Goal: Transaction & Acquisition: Obtain resource

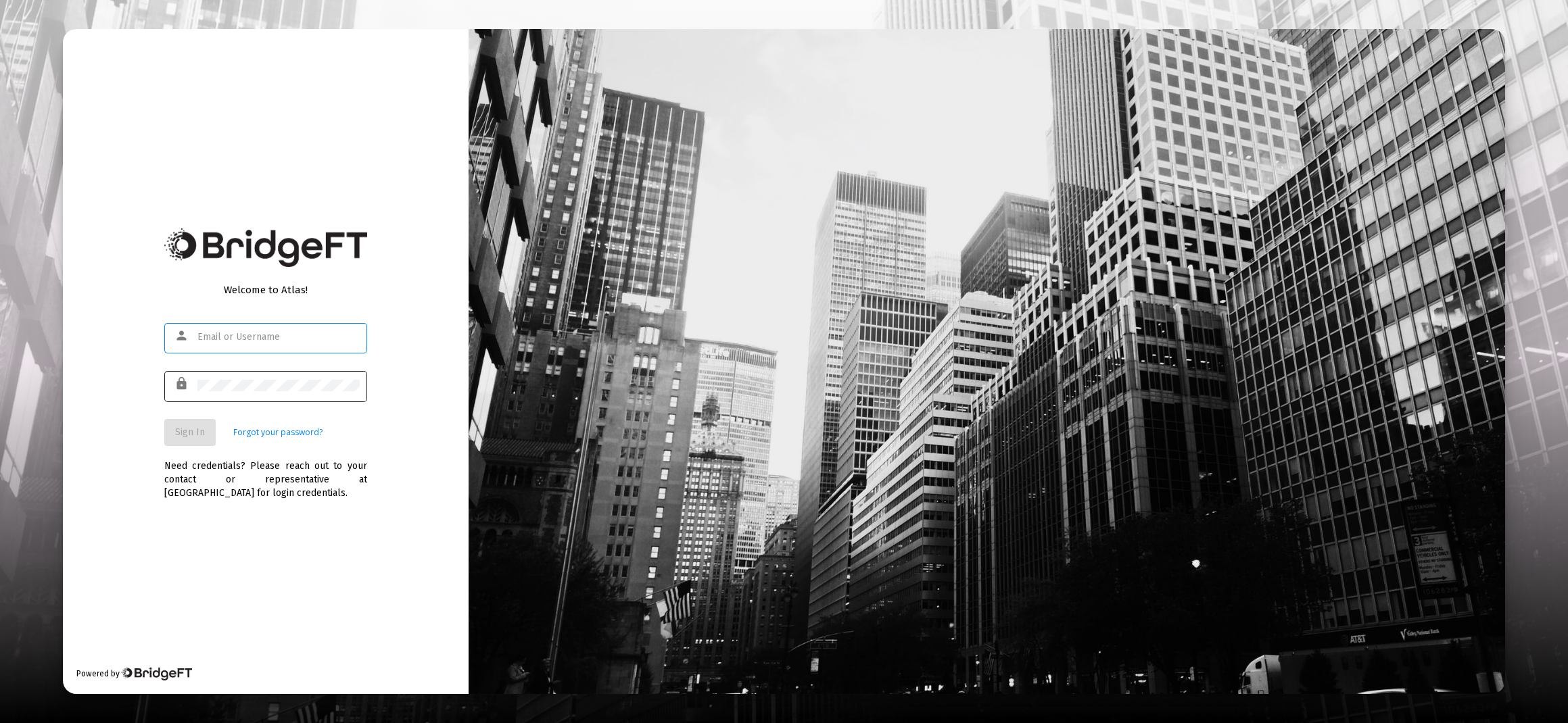
type input "[PERSON_NAME][EMAIL_ADDRESS][DOMAIN_NAME]"
click at [192, 432] on span "Sign In" at bounding box center [189, 432] width 30 height 12
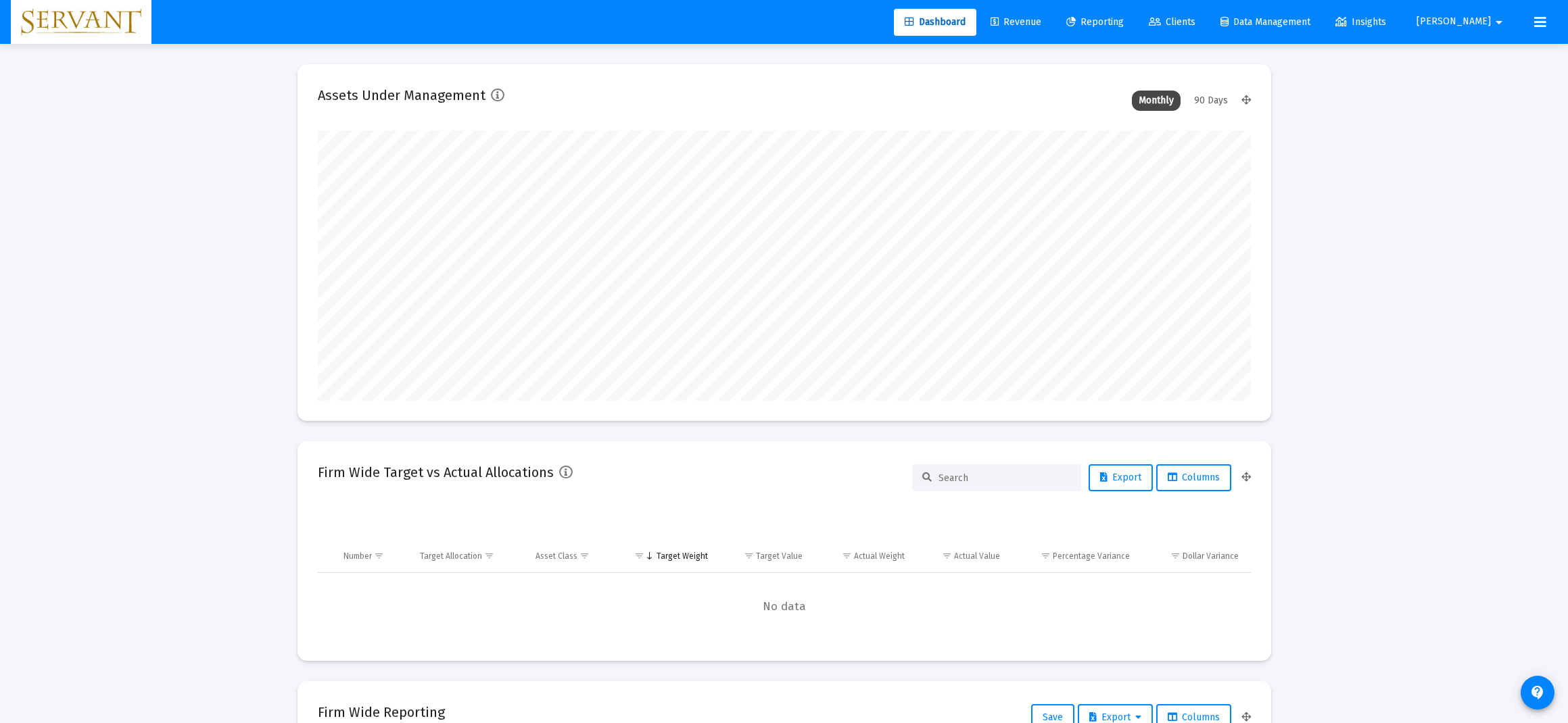
scroll to position [271, 502]
type input "[DATE]"
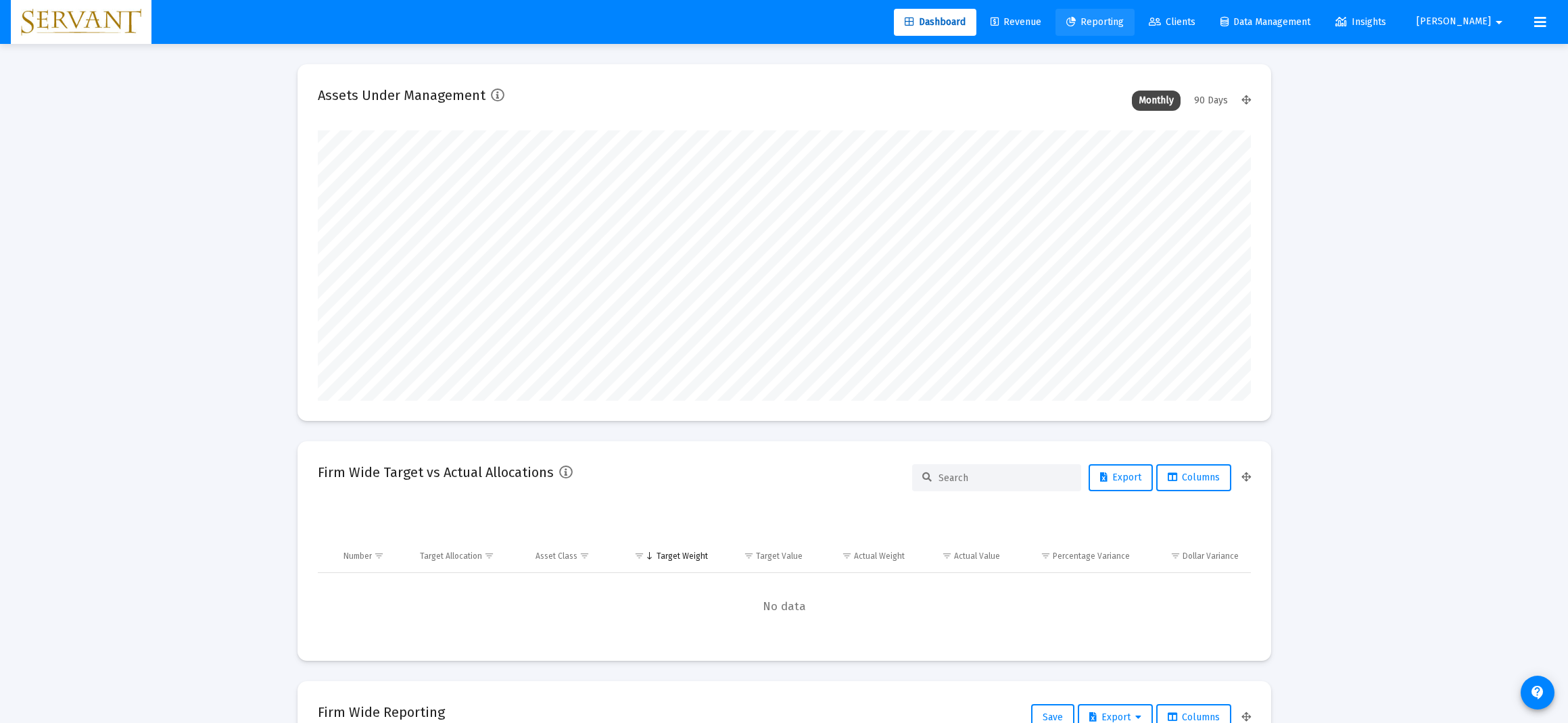
click at [1123, 25] on span "Reporting" at bounding box center [1095, 22] width 57 height 12
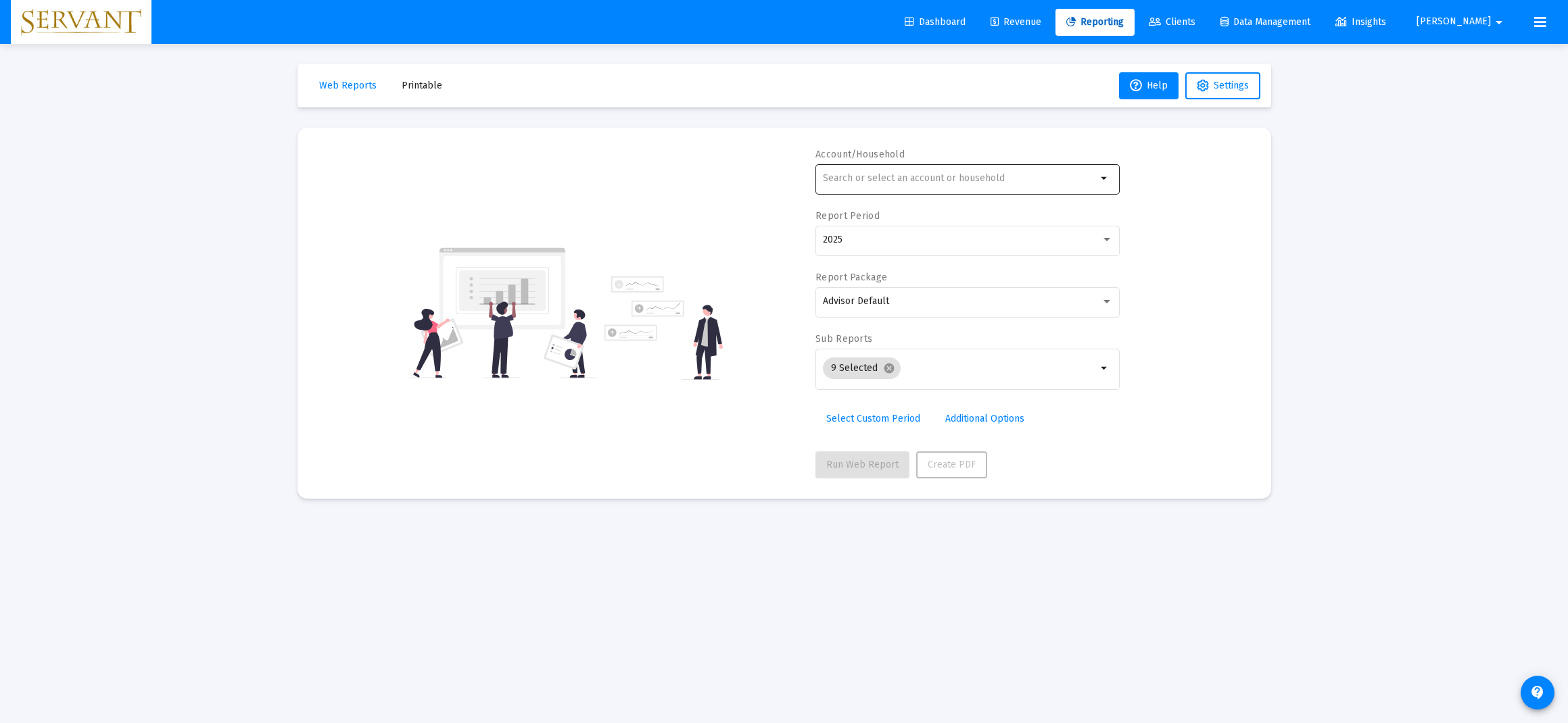
click at [871, 174] on input "text" at bounding box center [960, 178] width 273 height 11
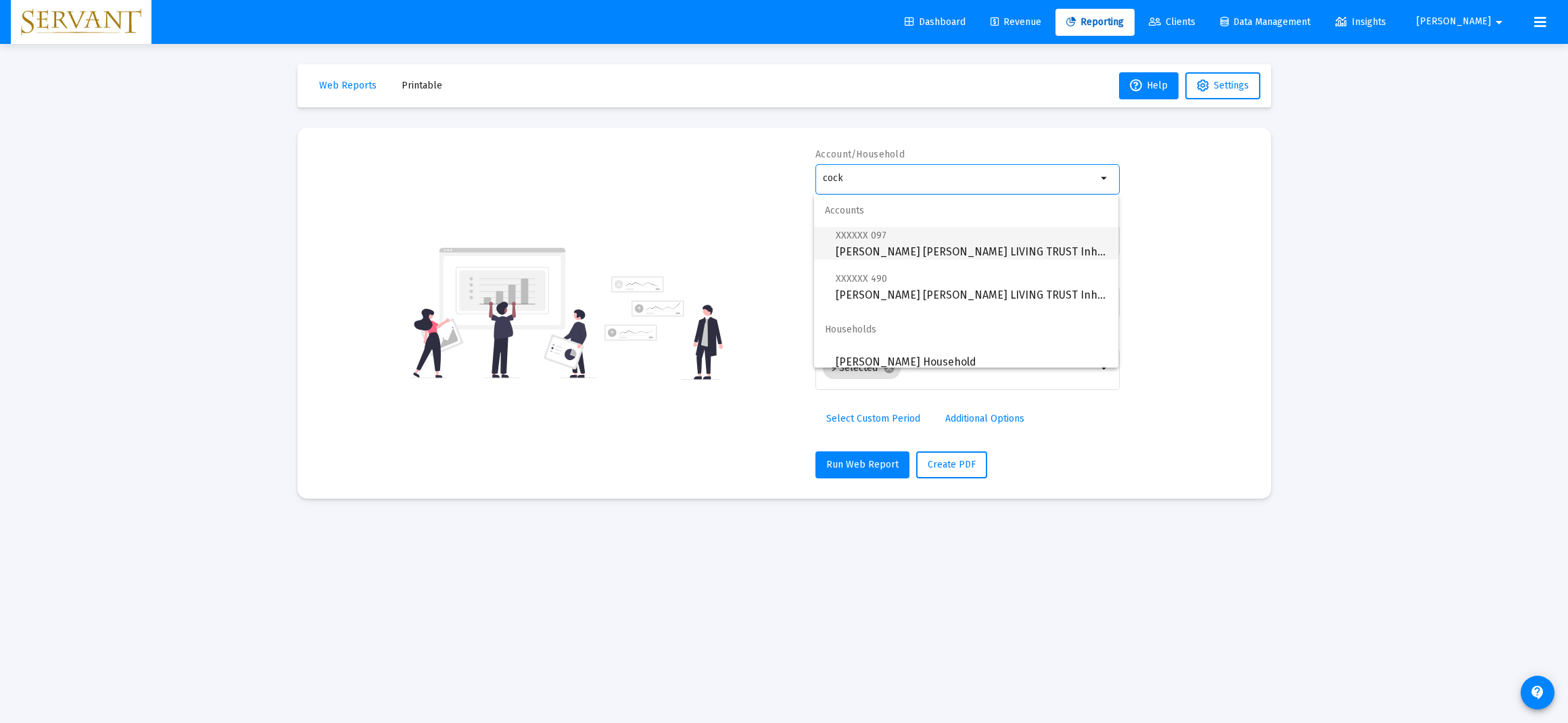
scroll to position [3, 0]
click at [964, 252] on span "XXXXXX 097 [PERSON_NAME] [PERSON_NAME] LIVING TRUST Inherited IRA" at bounding box center [971, 241] width 272 height 33
type input "[PERSON_NAME] [PERSON_NAME] LIVING TRUST Inherited IRA"
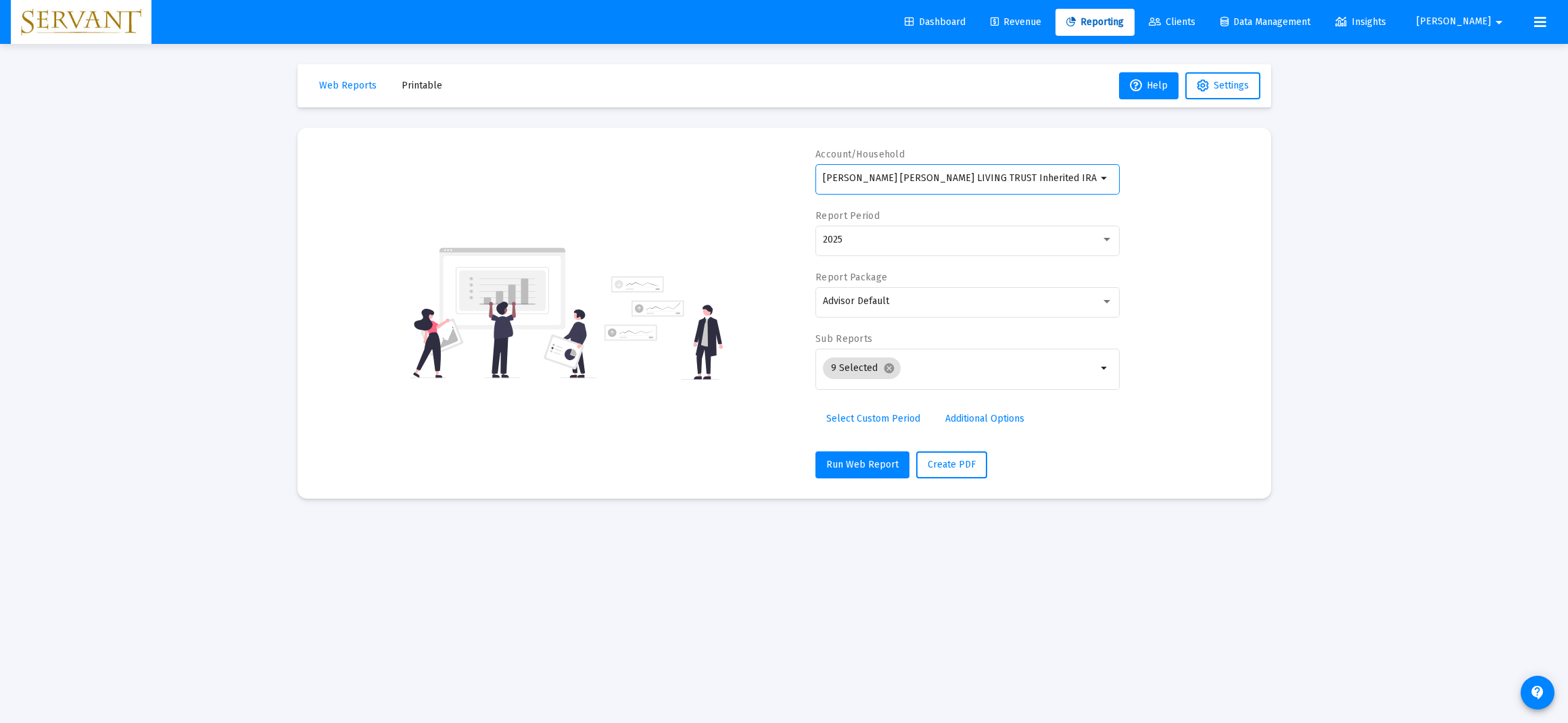
scroll to position [0, 0]
click at [1104, 241] on div at bounding box center [1106, 240] width 6 height 4
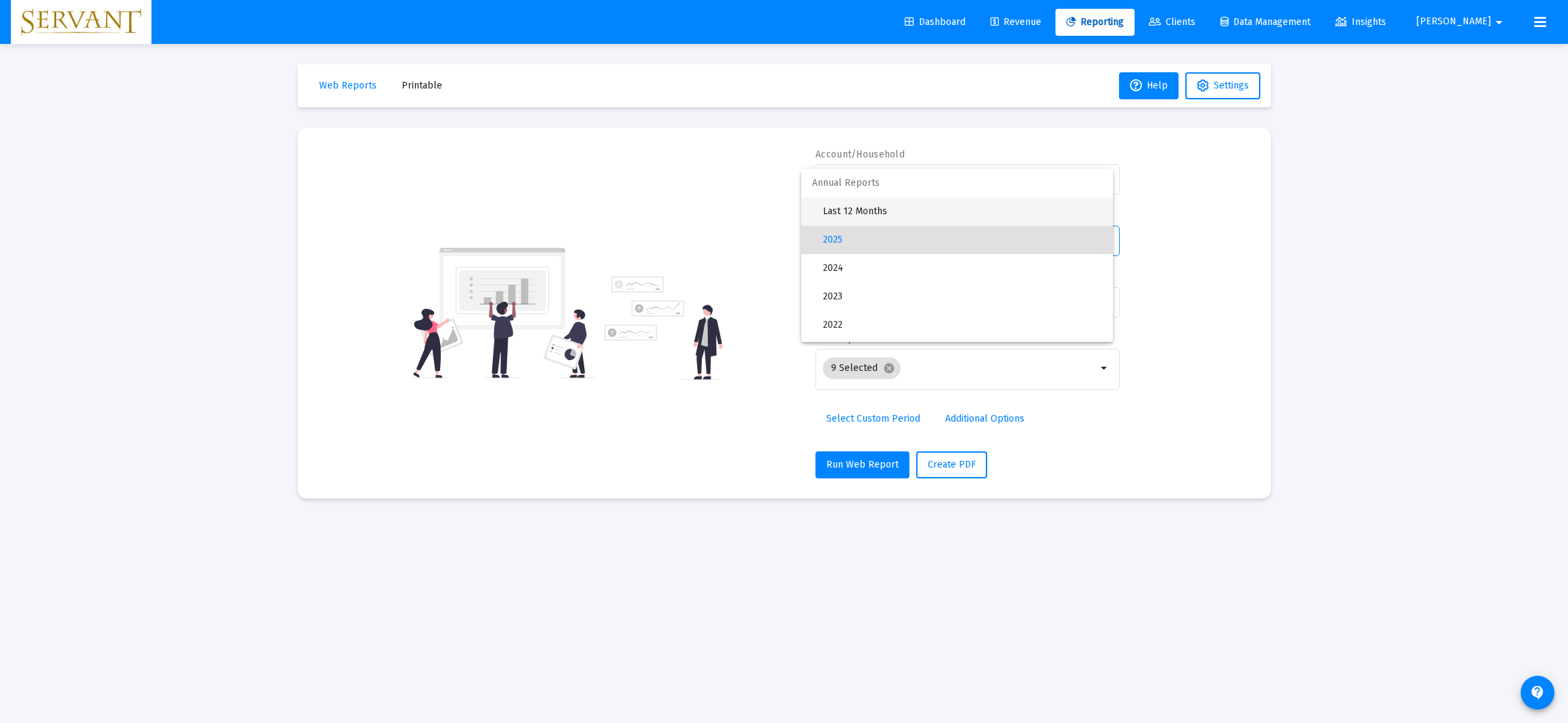
click at [912, 215] on span "Last 12 Months" at bounding box center [962, 211] width 279 height 28
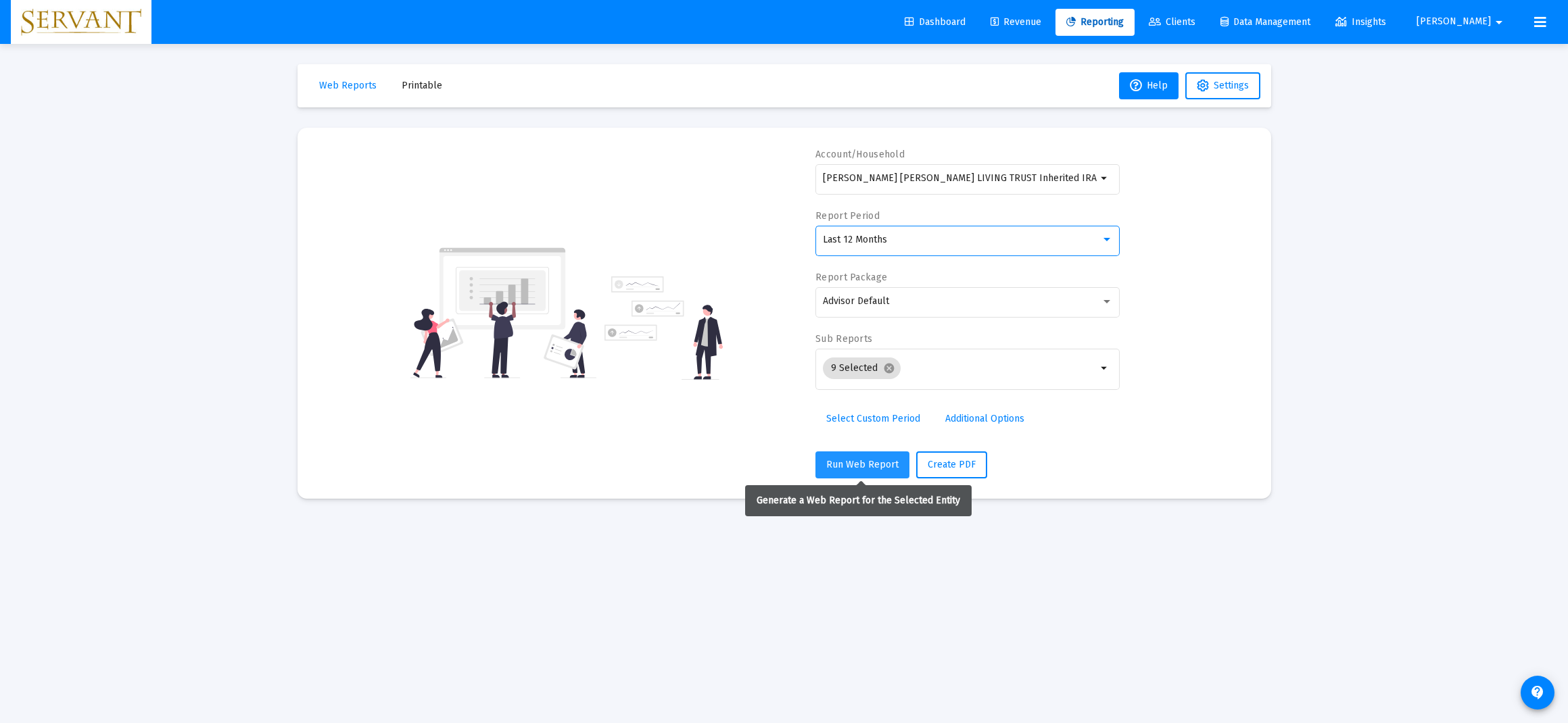
click at [853, 465] on span "Run Web Report" at bounding box center [863, 464] width 72 height 12
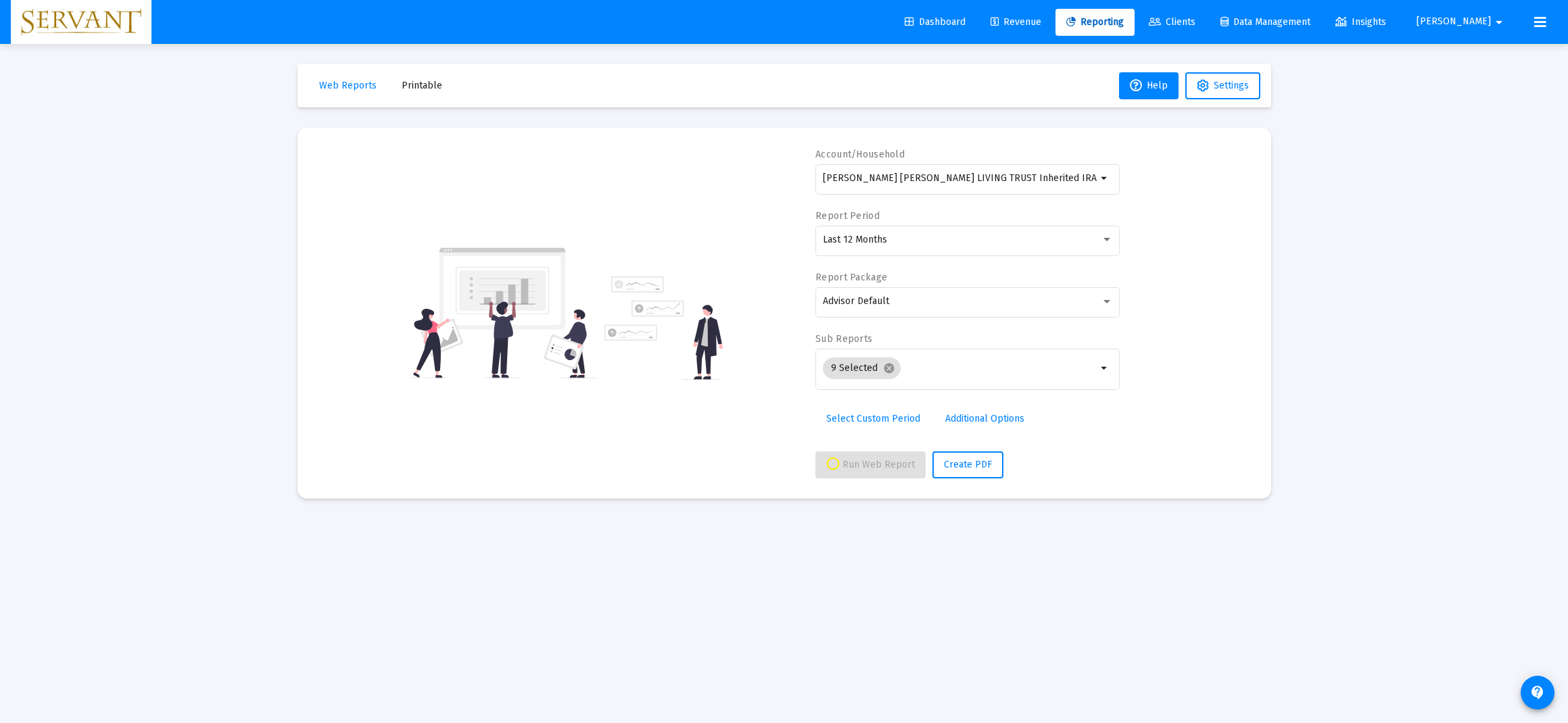
select select "View all"
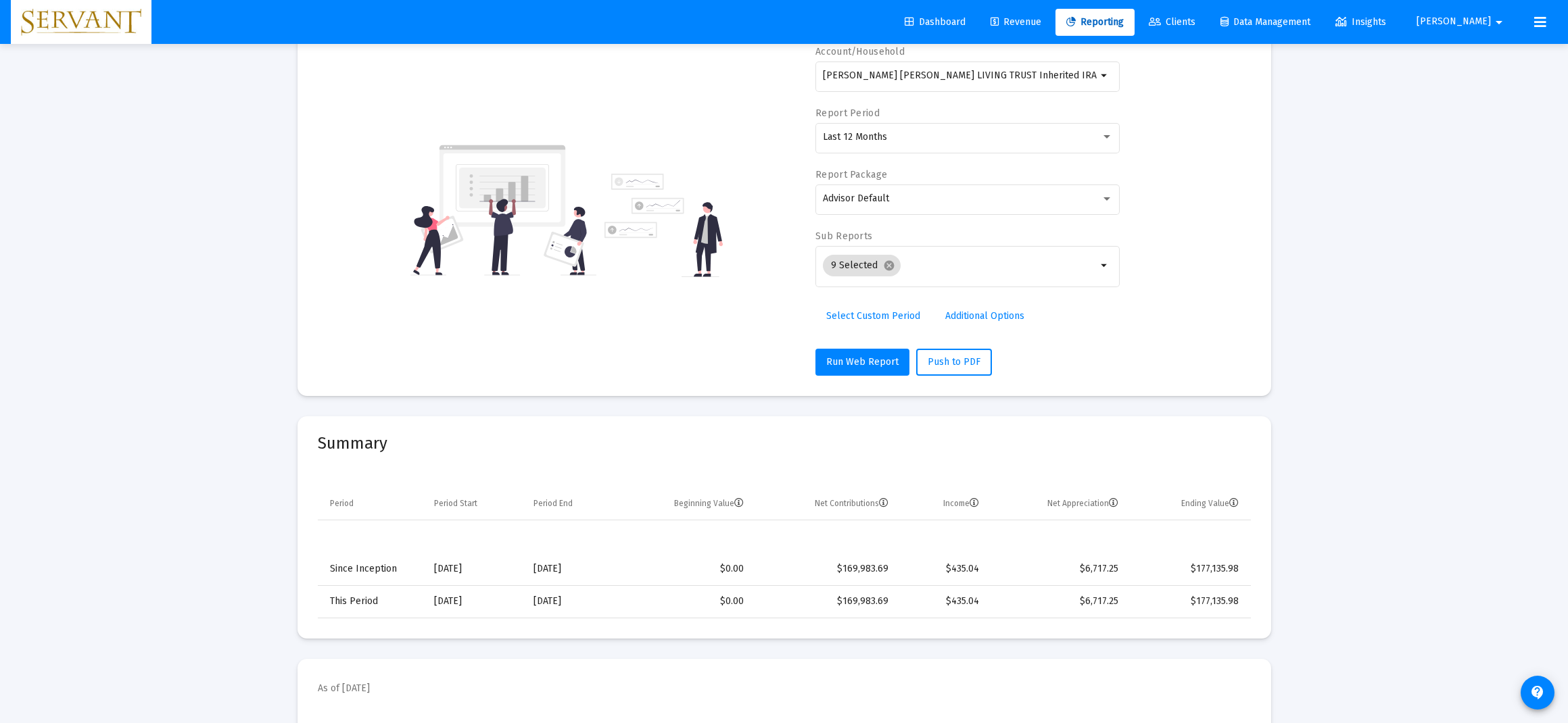
scroll to position [125, 0]
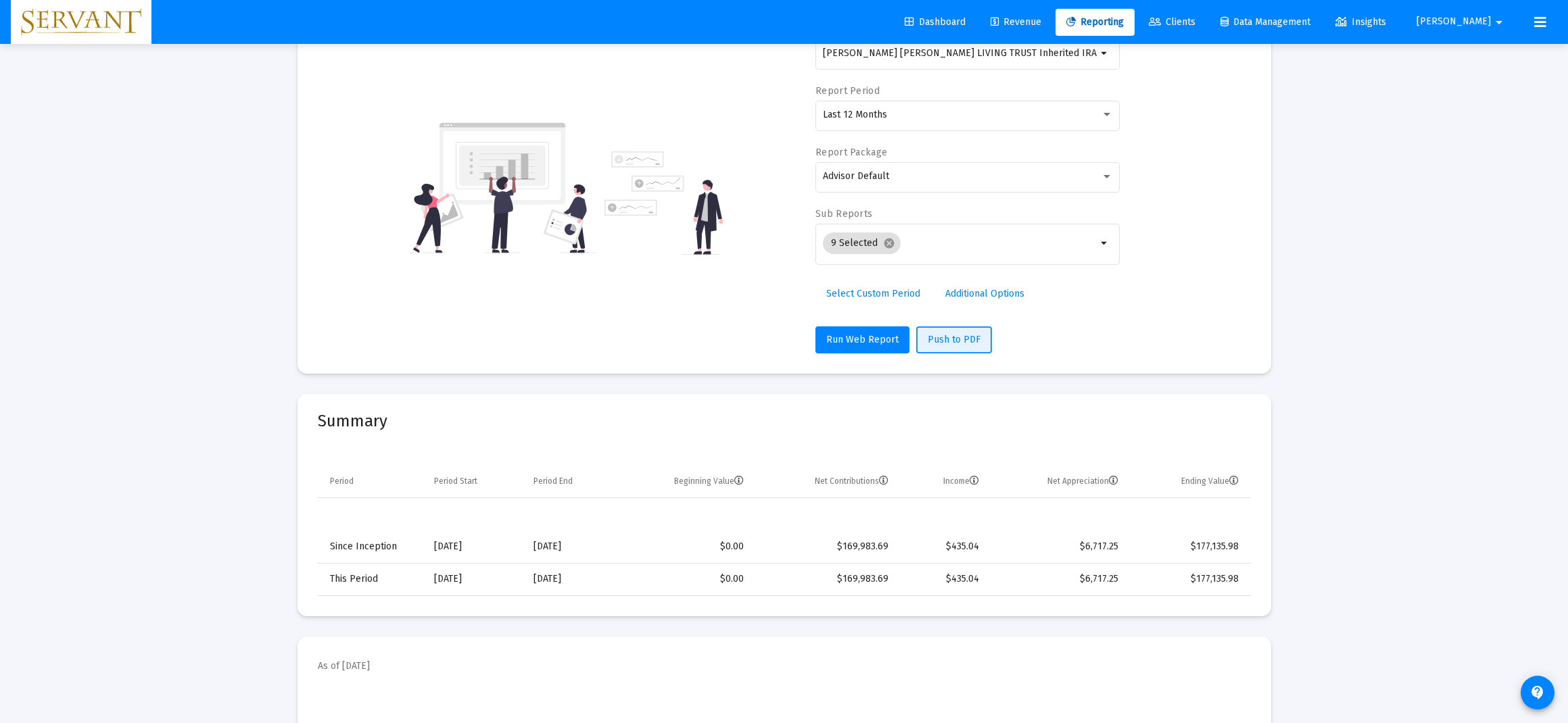
click at [951, 342] on span "Push to PDF" at bounding box center [954, 339] width 53 height 12
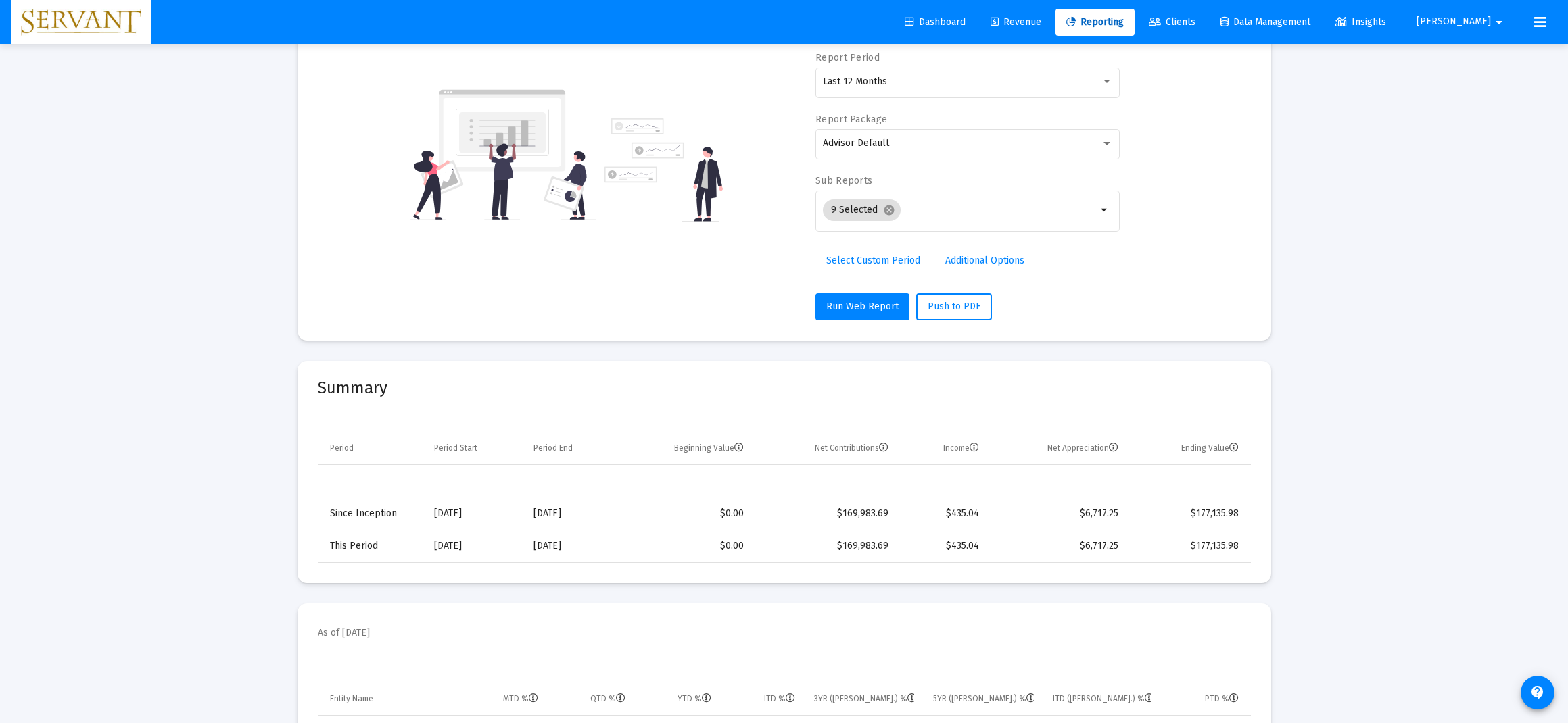
scroll to position [160, 0]
click at [960, 306] on span "Push to PDF" at bounding box center [954, 304] width 53 height 12
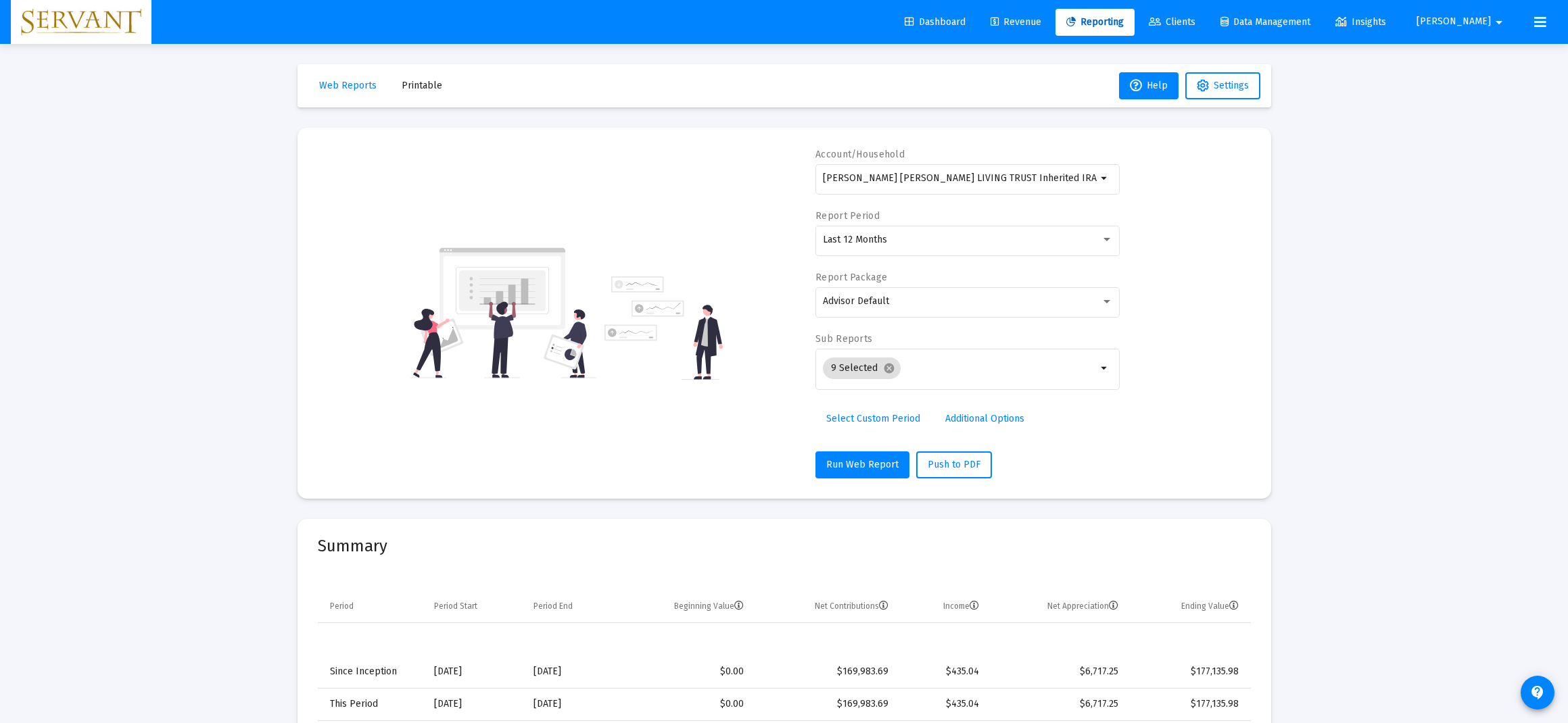
scroll to position [0, 0]
click at [416, 85] on span "Printable" at bounding box center [422, 85] width 41 height 12
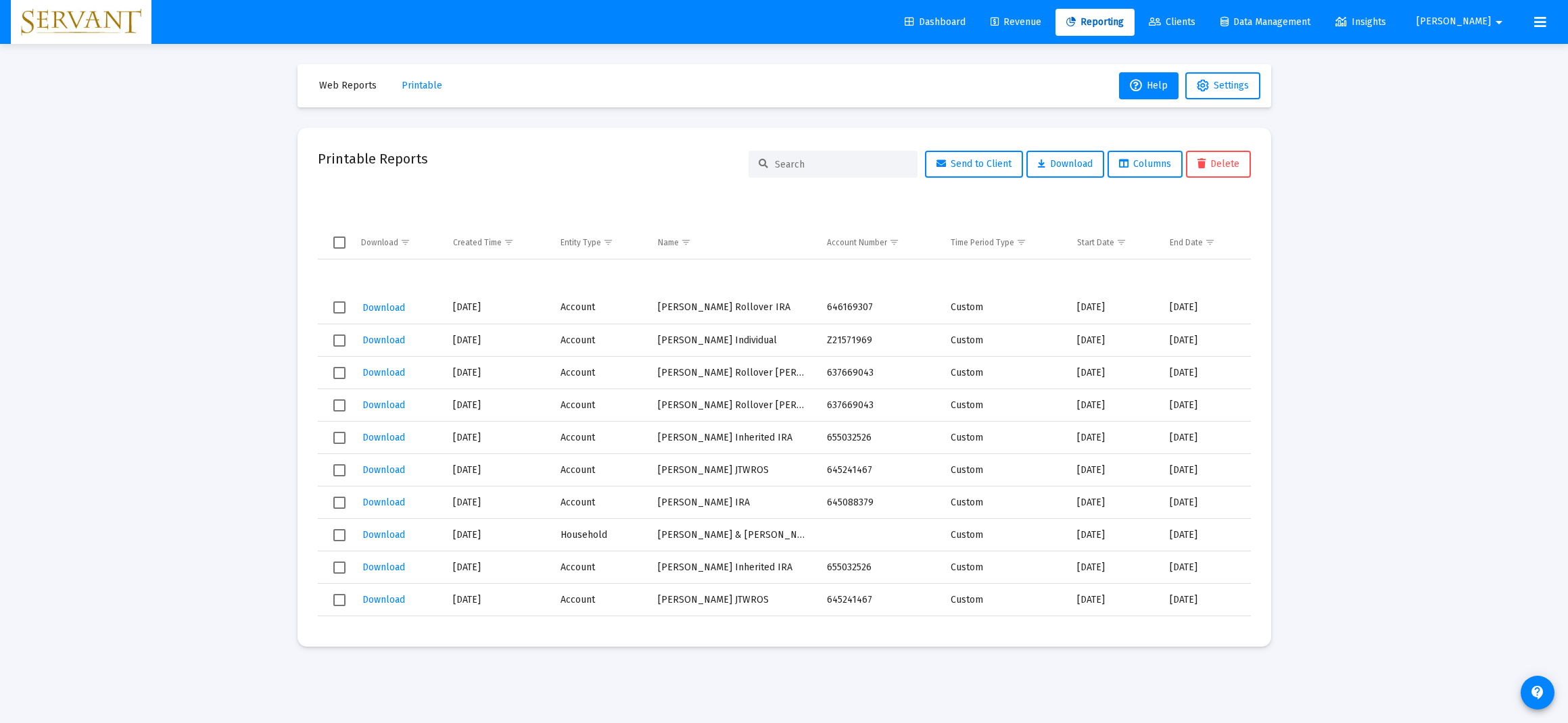
click at [354, 90] on span "Web Reports" at bounding box center [347, 85] width 57 height 12
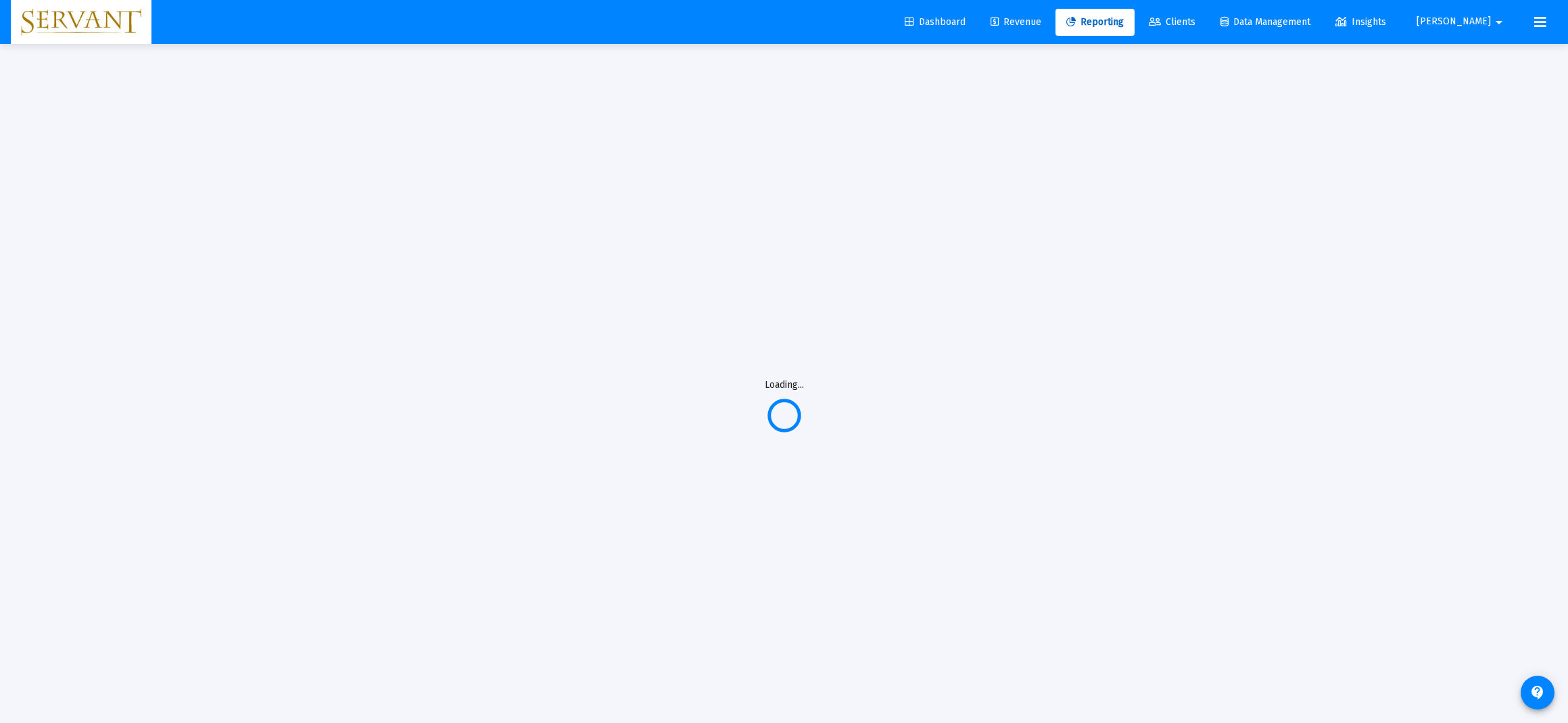
select select "View all"
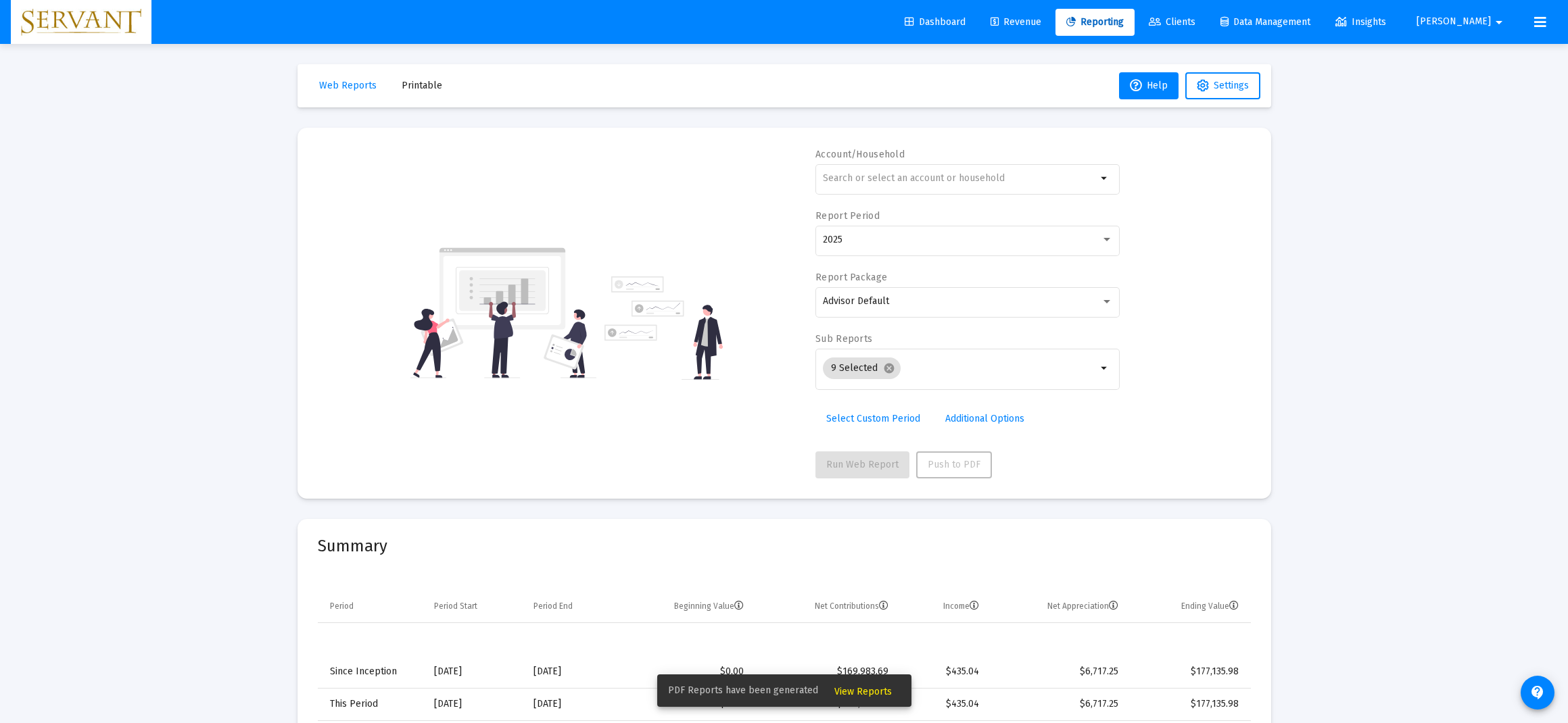
click at [854, 688] on span "View Reports" at bounding box center [862, 691] width 57 height 12
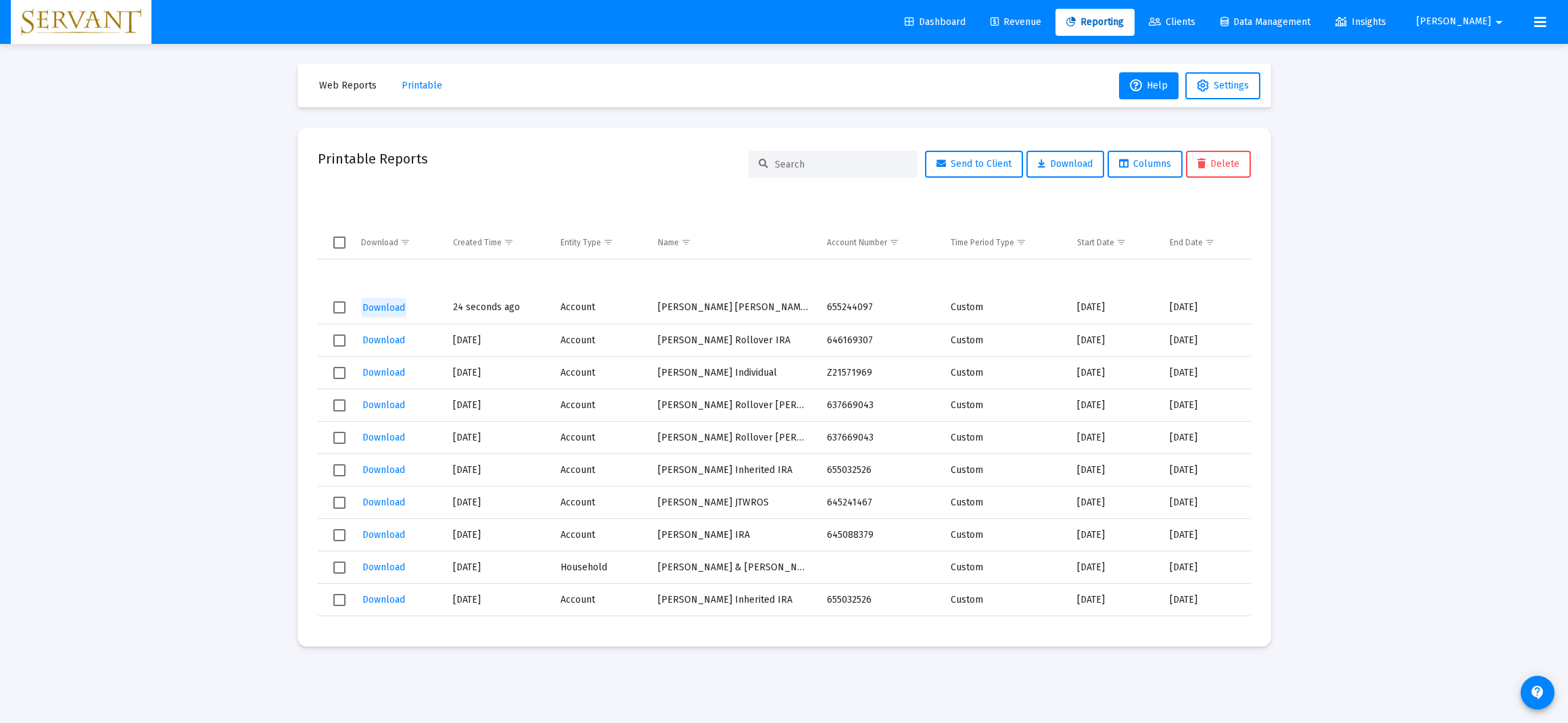
click at [388, 306] on span "Download" at bounding box center [383, 308] width 43 height 12
click at [331, 82] on span "Web Reports" at bounding box center [347, 85] width 57 height 12
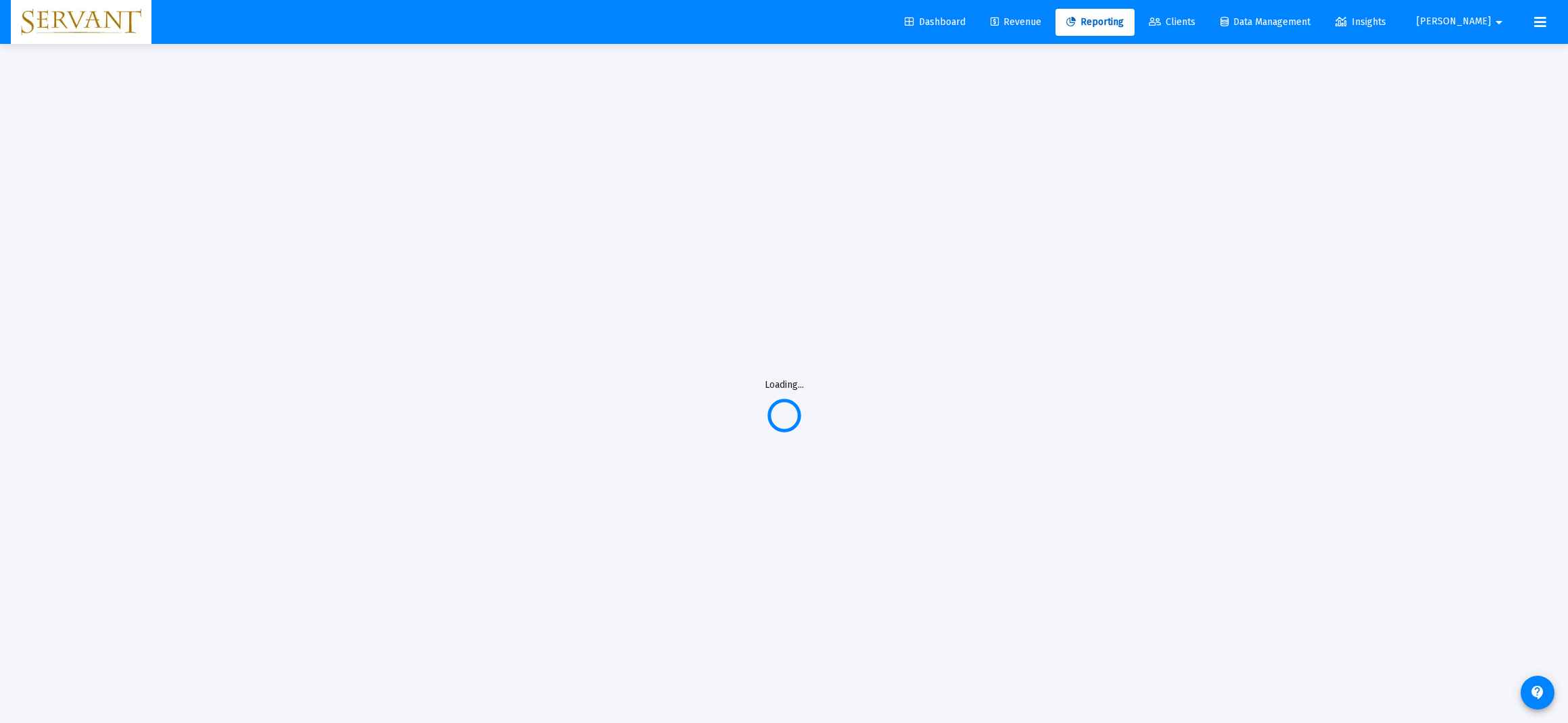
select select "View all"
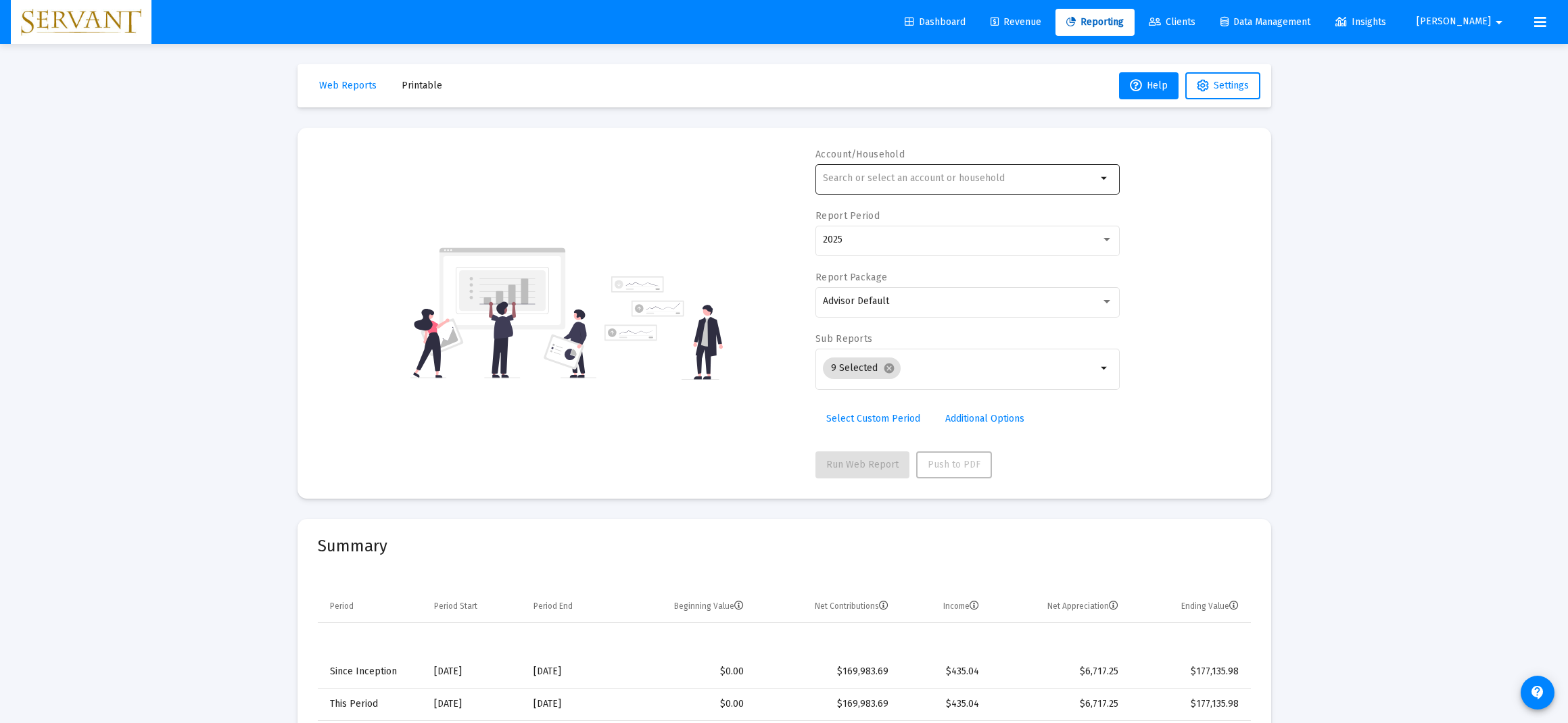
click at [1106, 184] on mat-icon "arrow_drop_down" at bounding box center [1104, 178] width 16 height 16
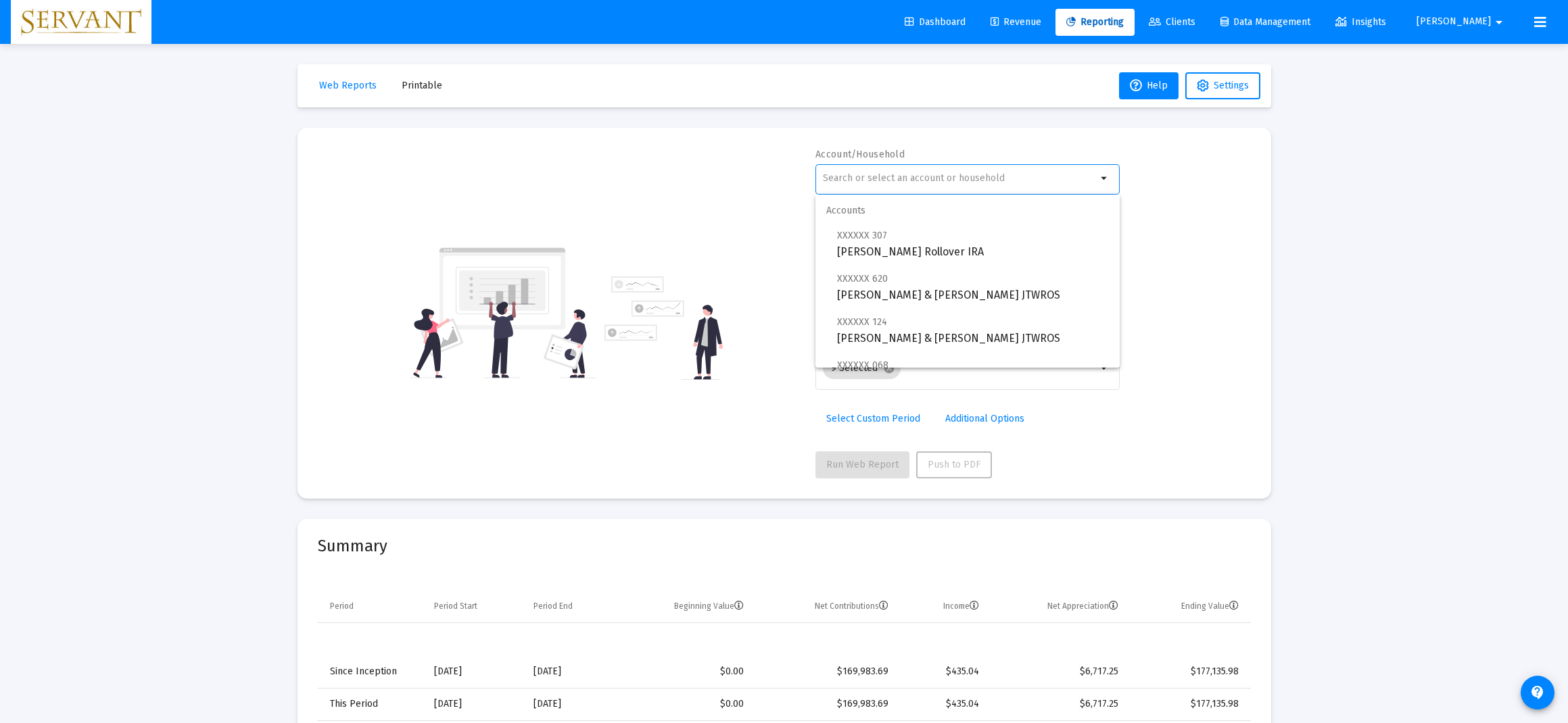
click at [893, 185] on div at bounding box center [960, 177] width 273 height 33
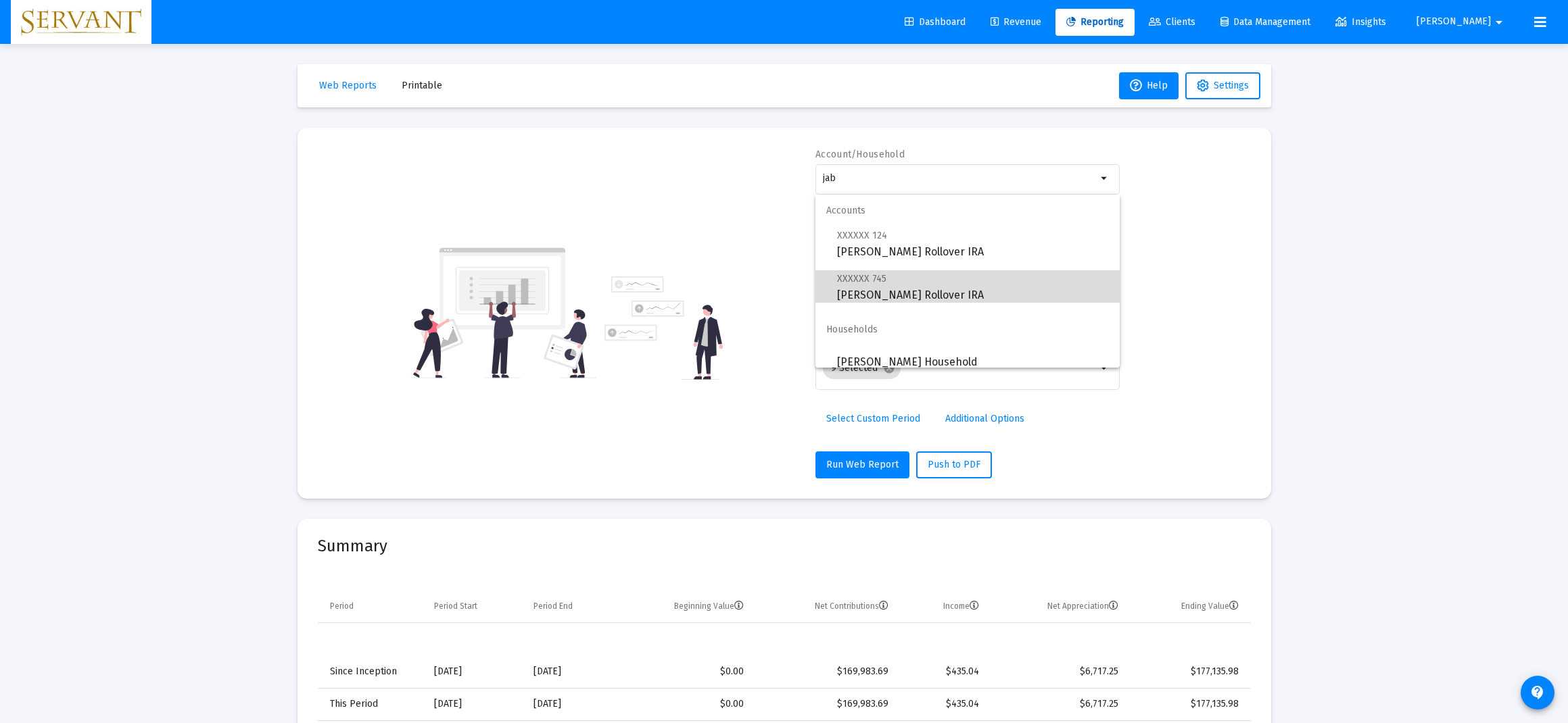
click at [904, 289] on span "XXXXXX 745 [PERSON_NAME] Rollover IRA" at bounding box center [972, 287] width 272 height 33
type input "[PERSON_NAME] Rollover IRA"
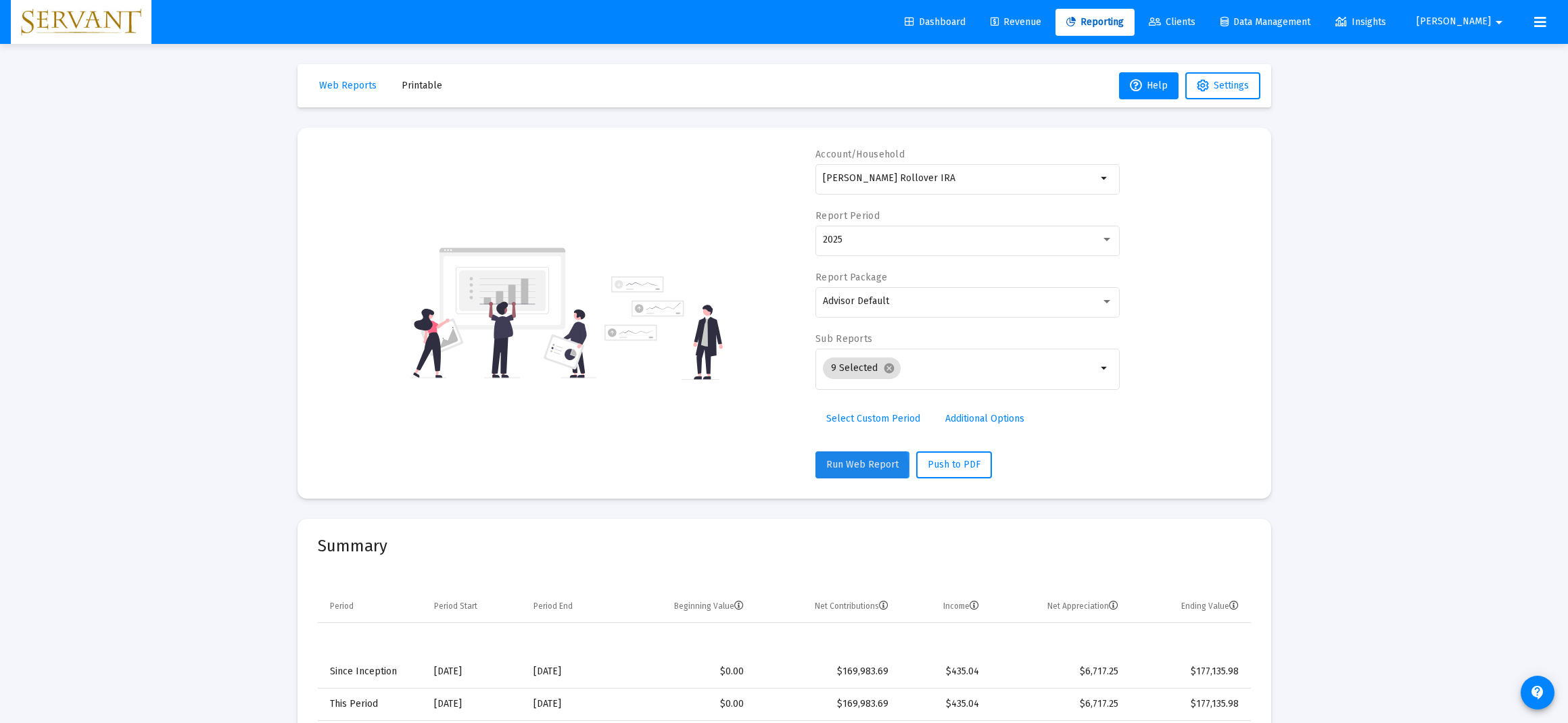
click at [856, 467] on span "Run Web Report" at bounding box center [863, 464] width 72 height 12
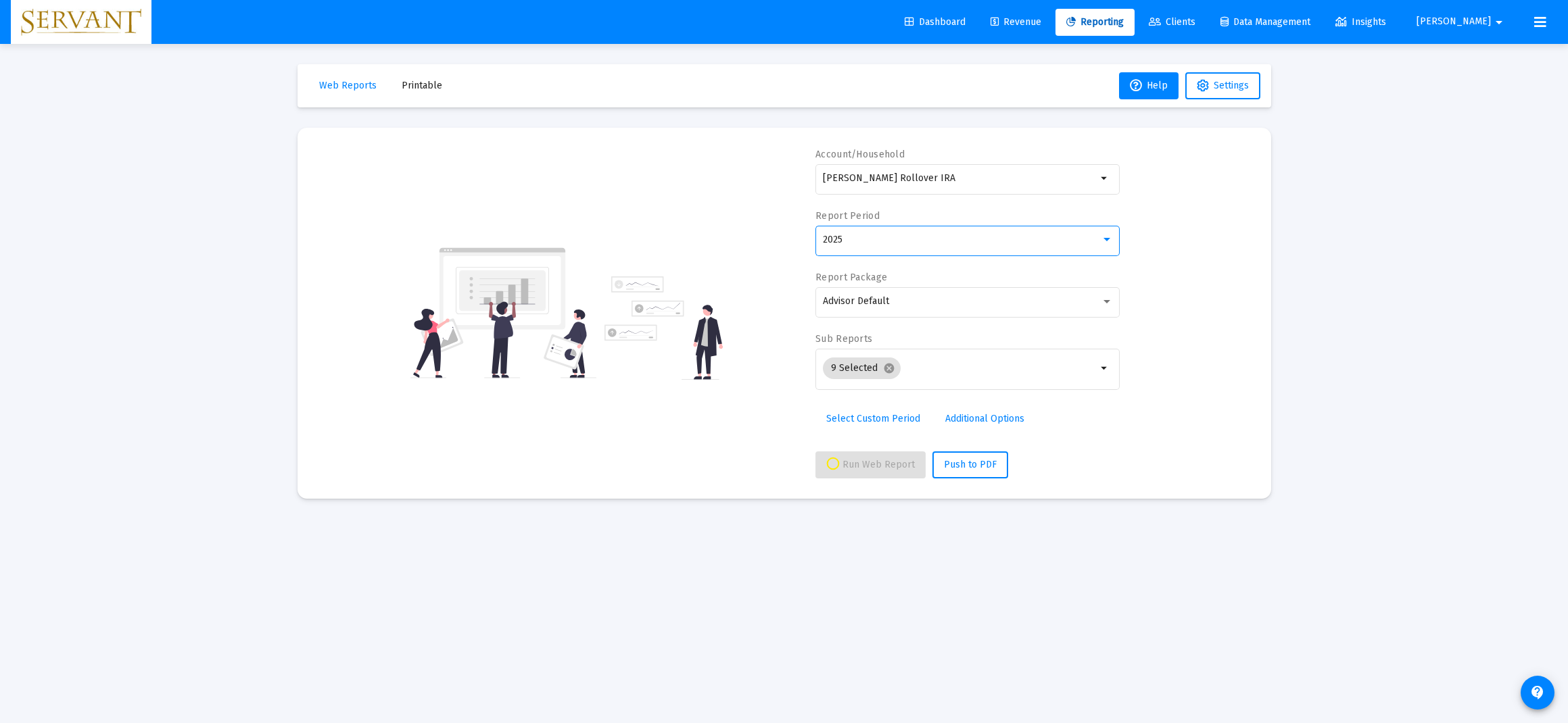
click at [1106, 245] on div at bounding box center [1106, 240] width 12 height 11
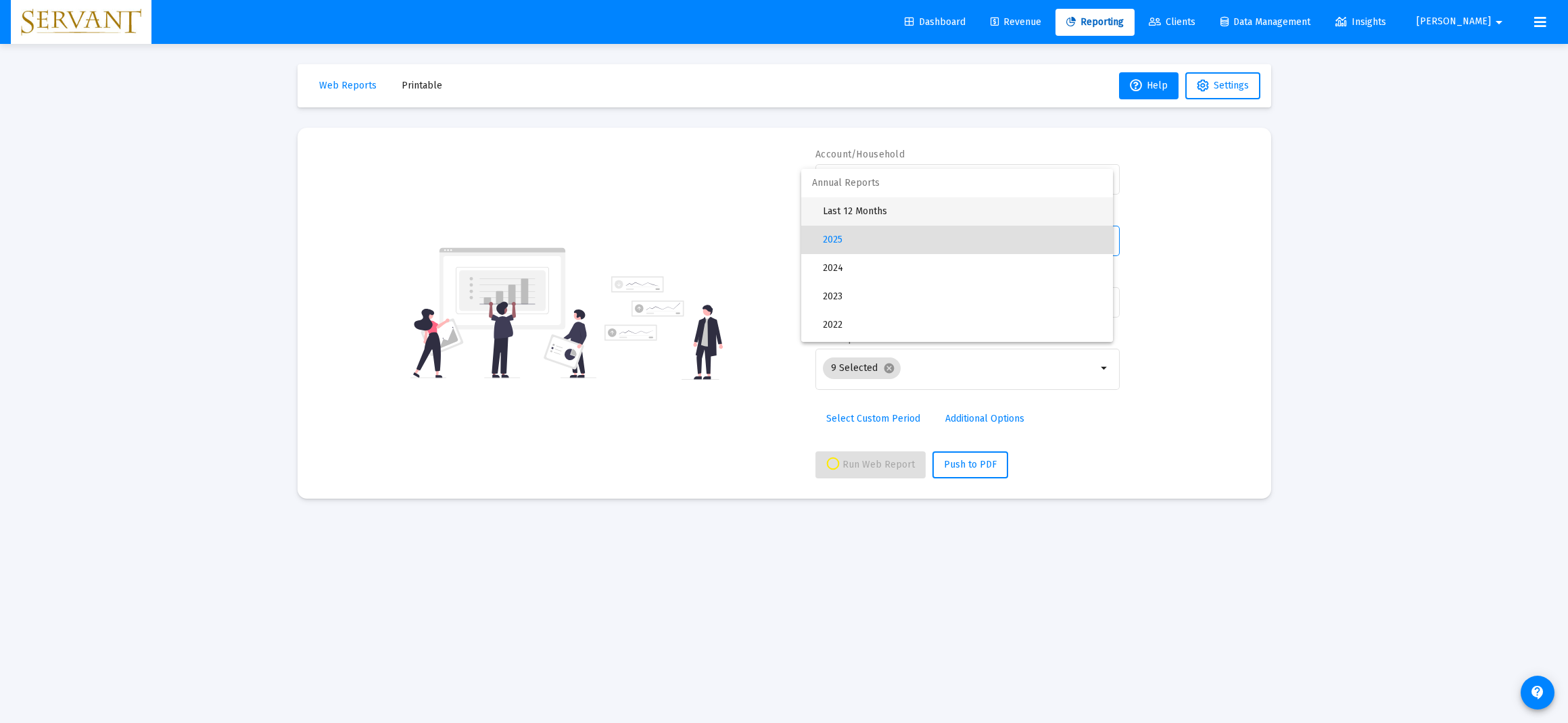
click at [914, 220] on span "Last 12 Months" at bounding box center [962, 211] width 279 height 28
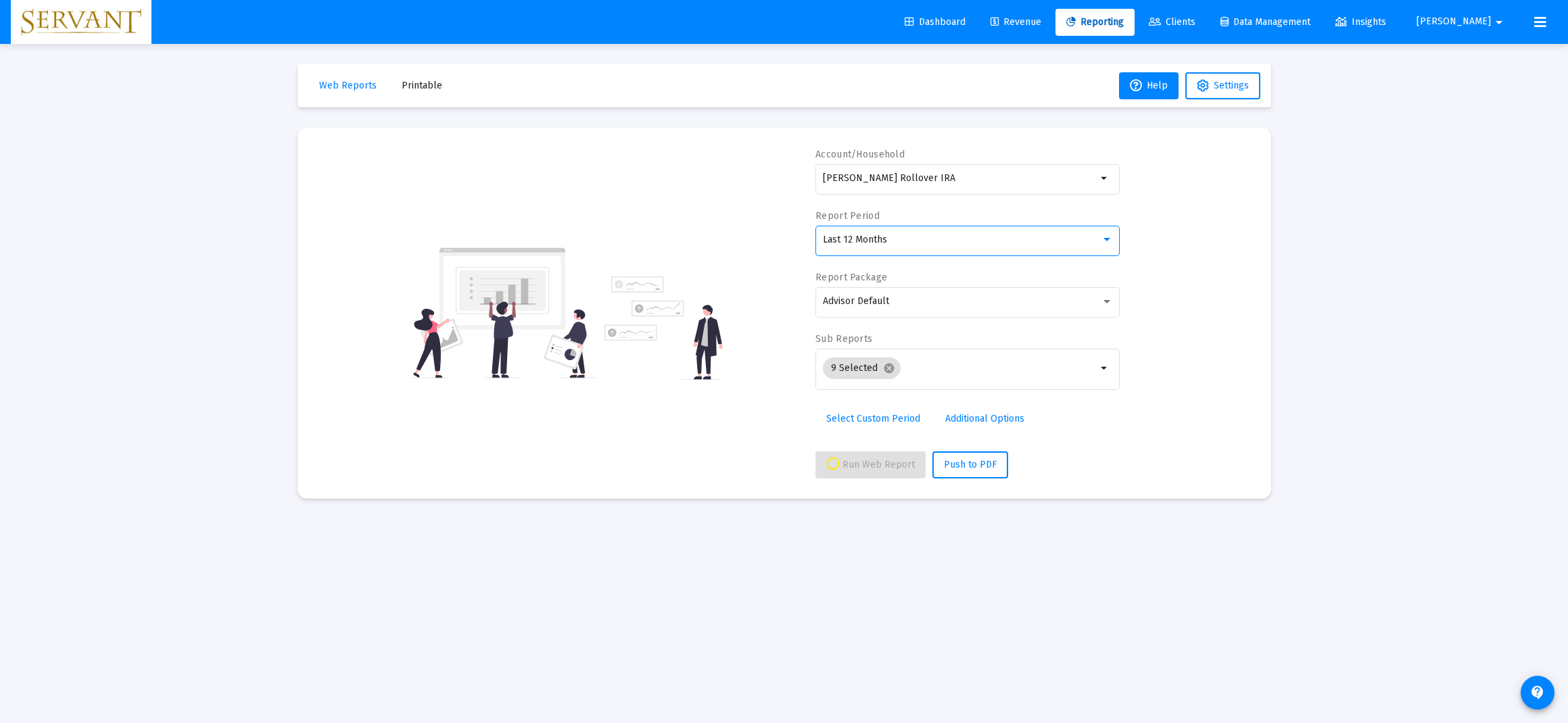
select select "View all"
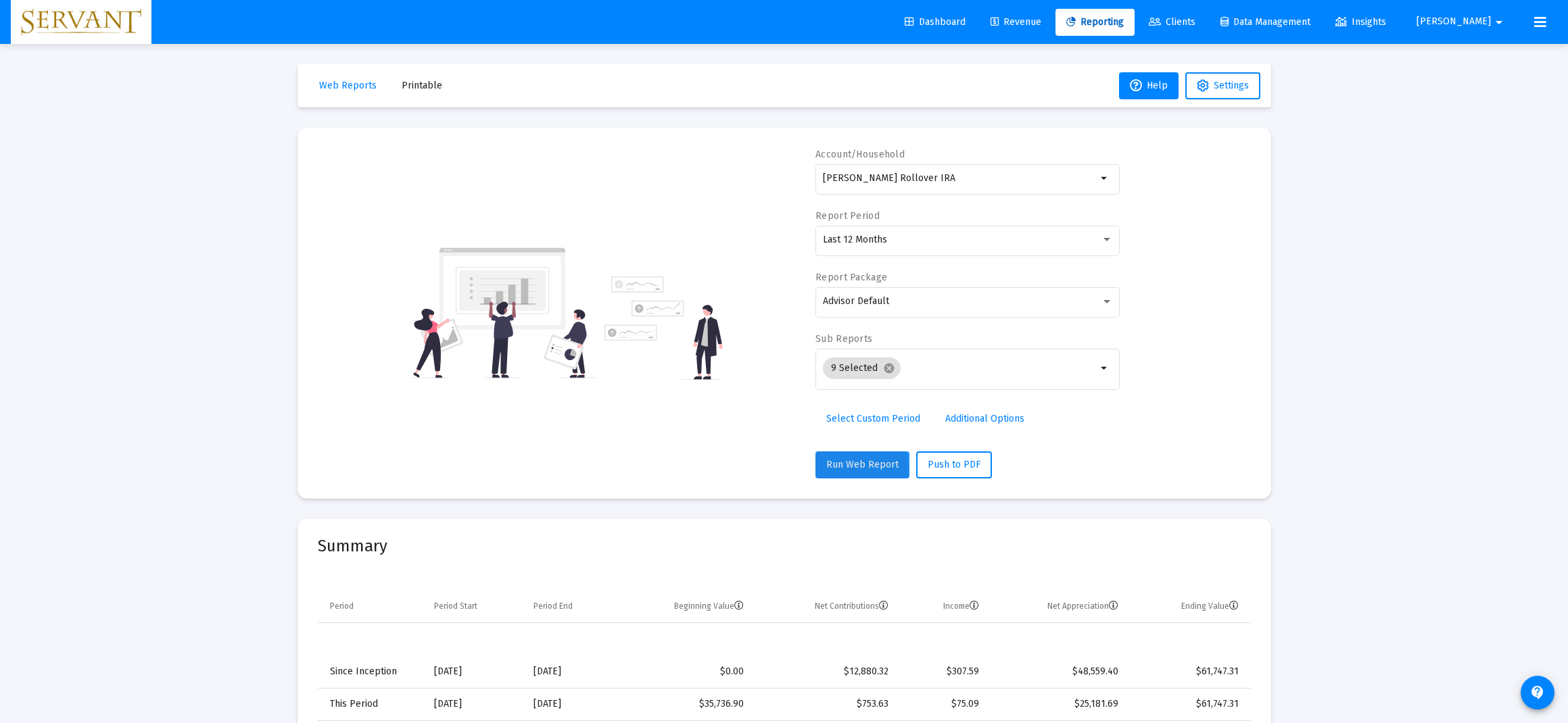
click at [847, 469] on span "Run Web Report" at bounding box center [863, 464] width 72 height 12
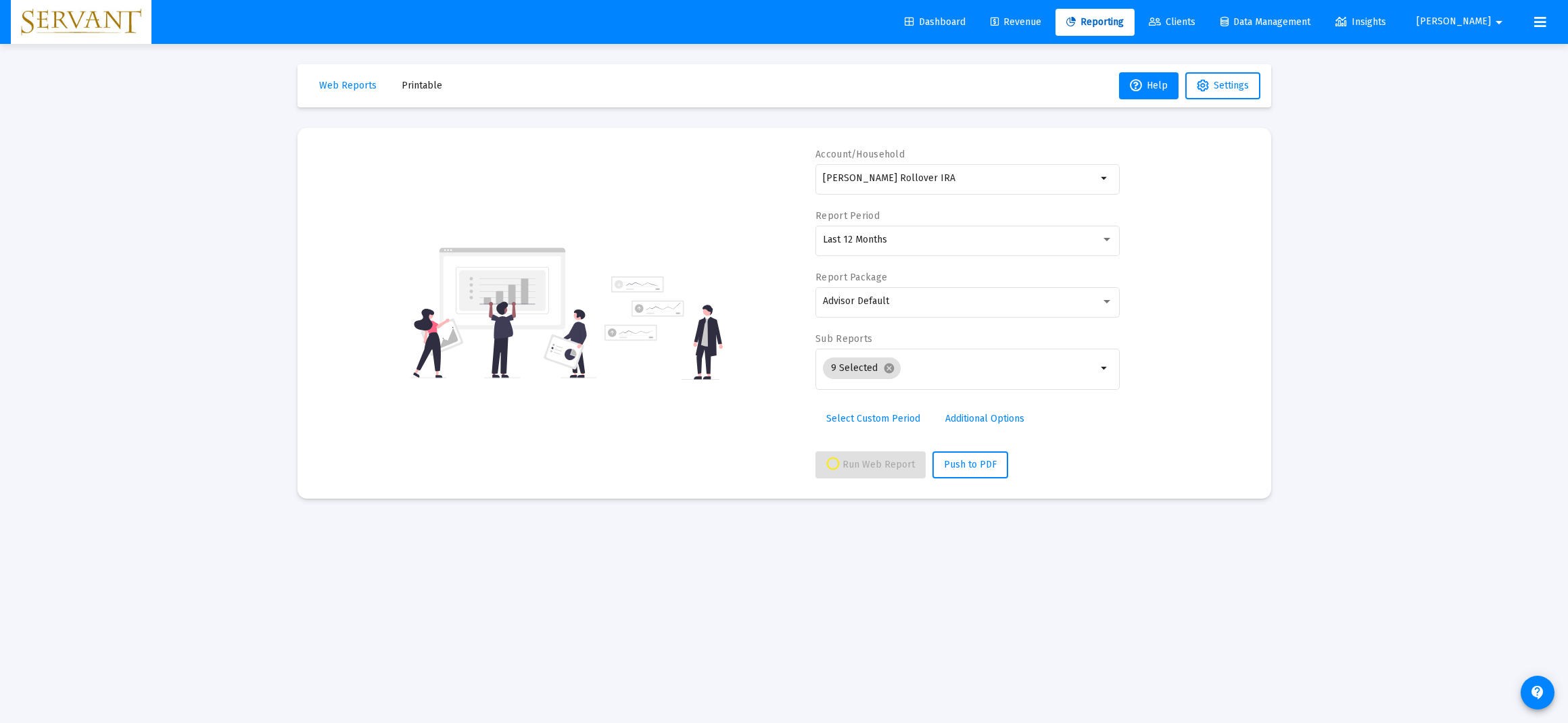
select select "View all"
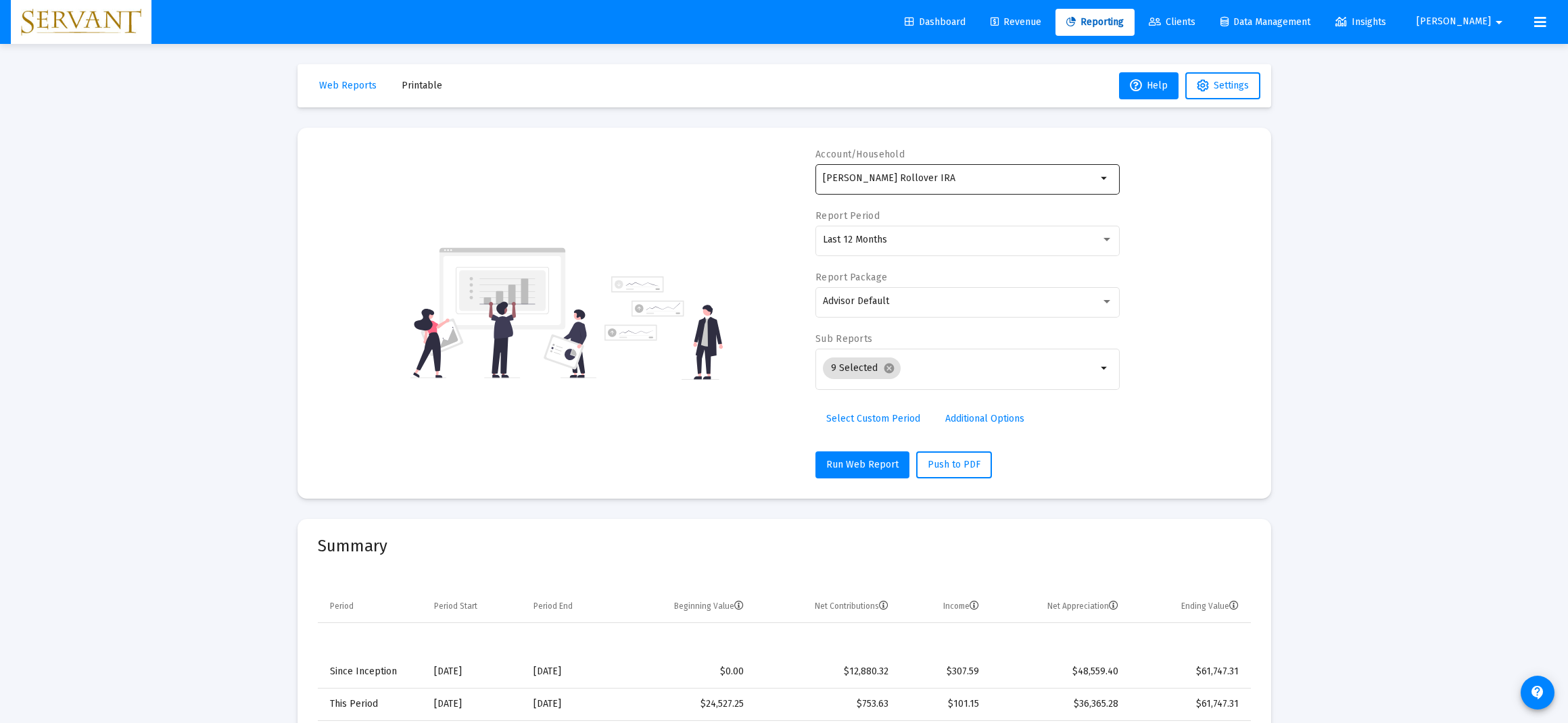
click at [1109, 183] on mat-icon "arrow_drop_down" at bounding box center [1104, 178] width 16 height 16
type input "G"
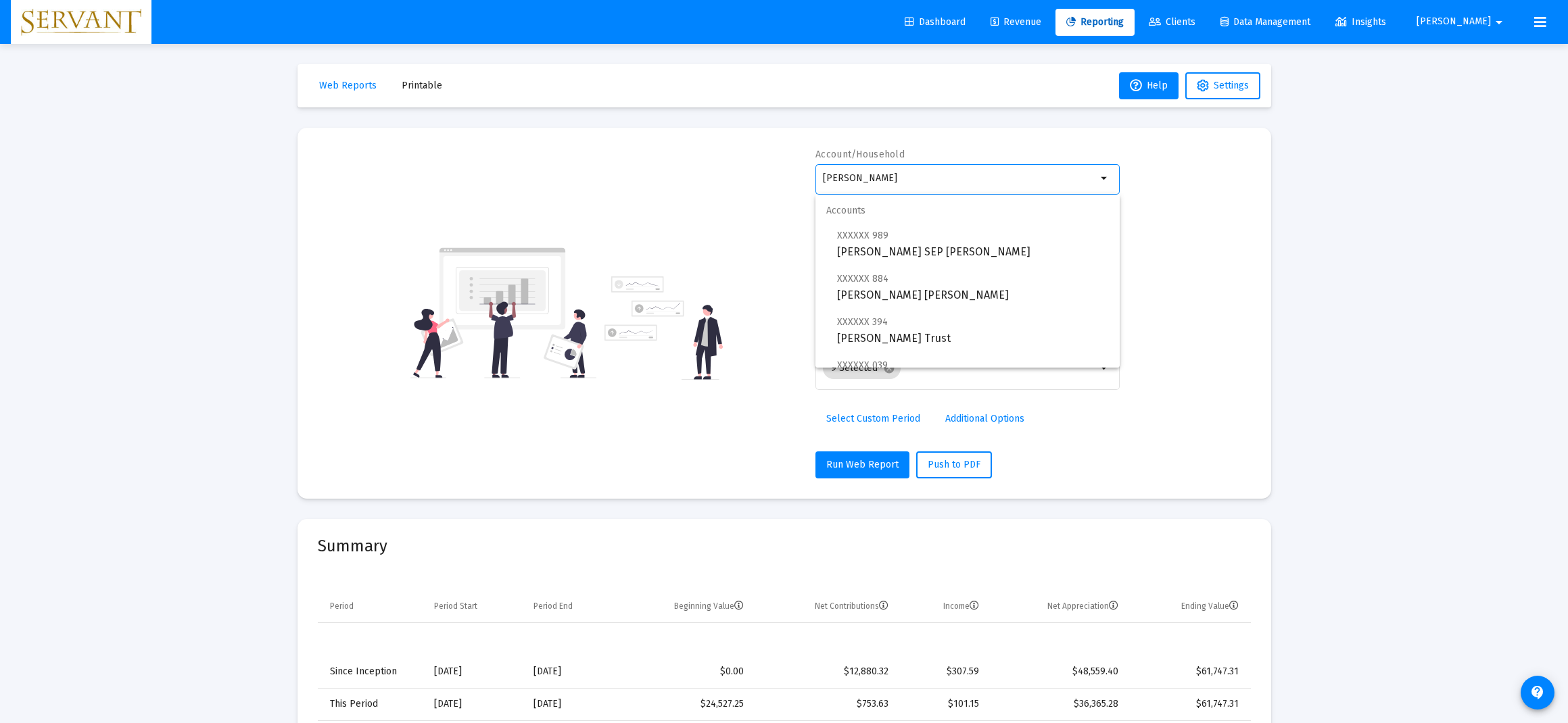
drag, startPoint x: 1060, startPoint y: 185, endPoint x: 1049, endPoint y: 189, distance: 11.7
click at [1049, 189] on div "[PERSON_NAME]" at bounding box center [960, 177] width 273 height 33
click at [984, 181] on input "[PERSON_NAME]" at bounding box center [960, 178] width 273 height 11
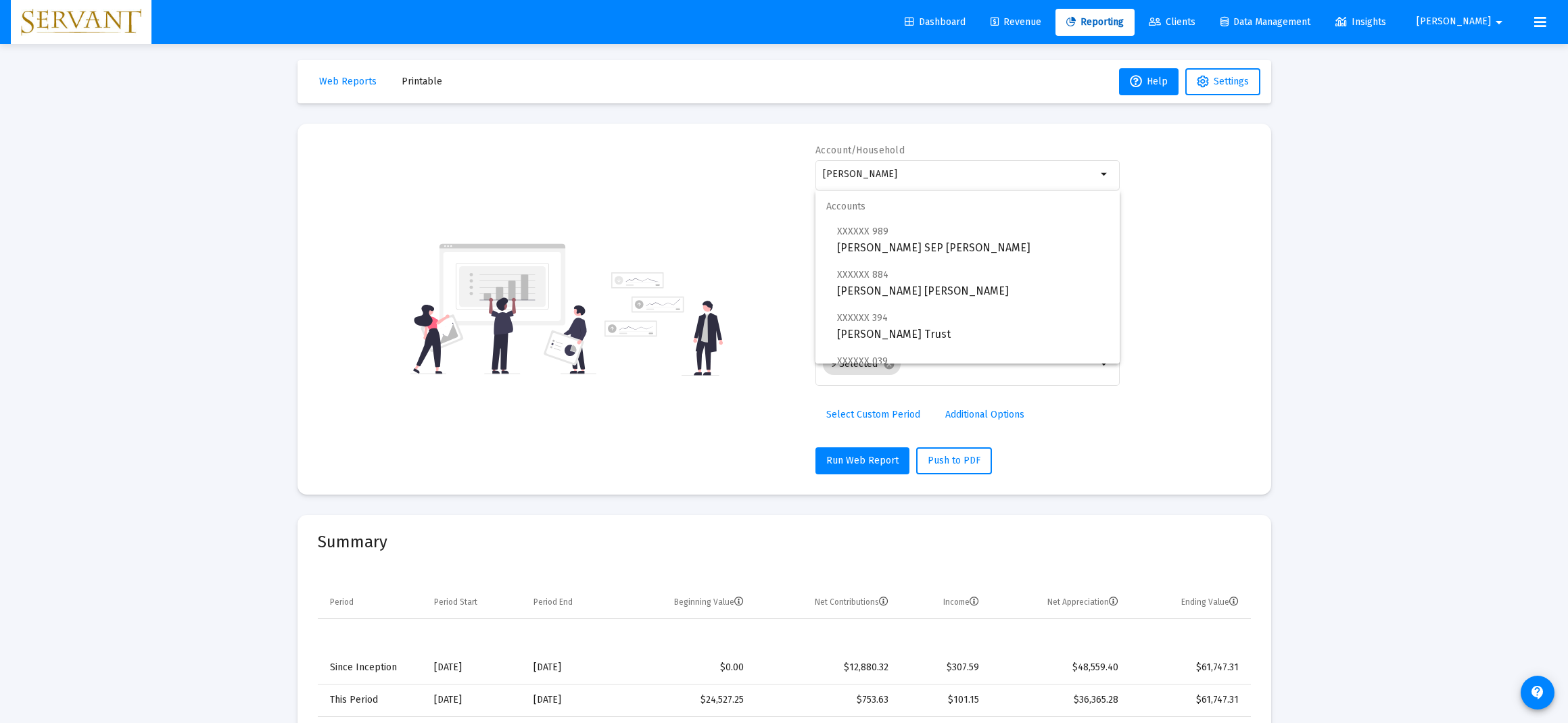
click at [1219, 297] on div "Account/Household [PERSON_NAME] arrow_drop_down Report Period Last 12 Months Re…" at bounding box center [784, 309] width 933 height 330
click at [962, 182] on div "[PERSON_NAME]" at bounding box center [960, 174] width 273 height 33
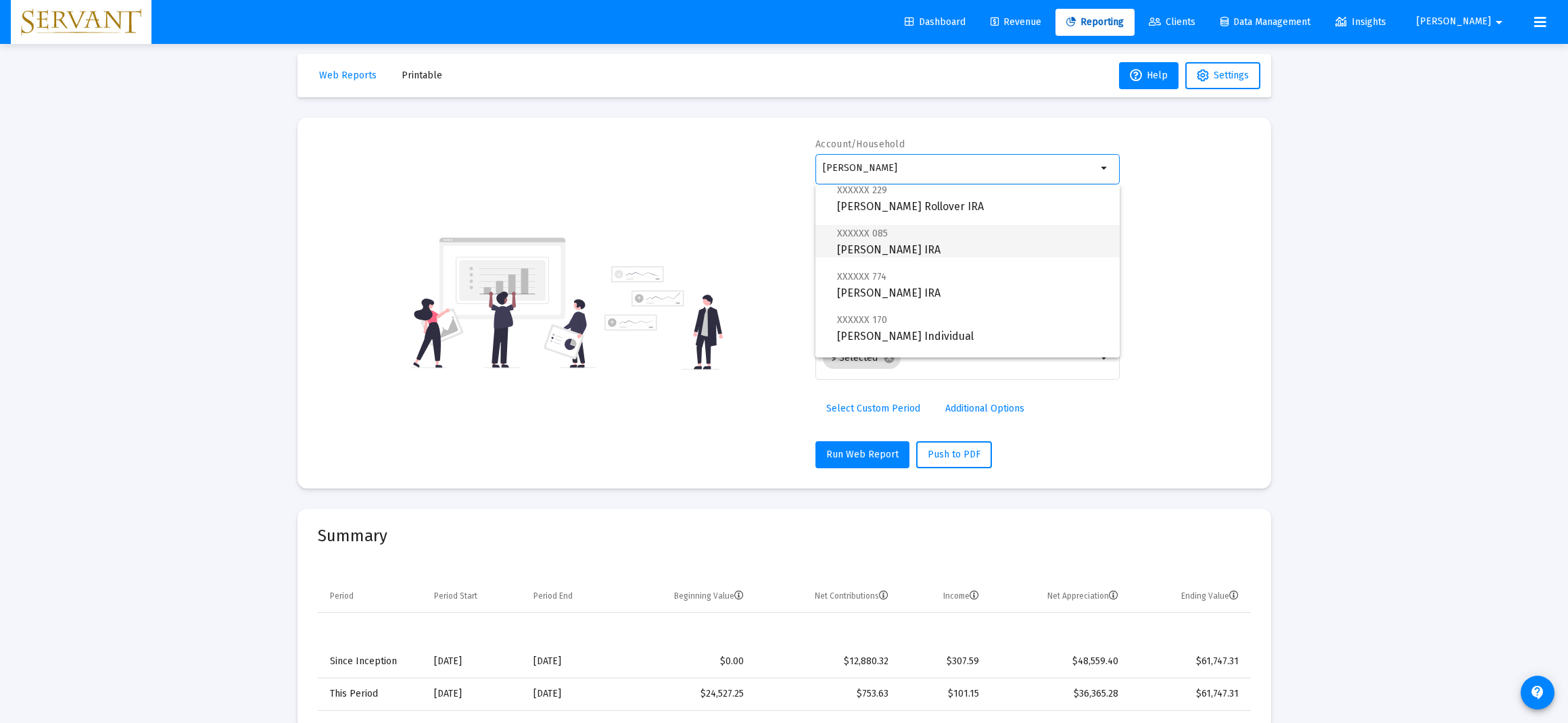
scroll to position [12, 0]
click at [896, 244] on span "XXXXXX 085 [PERSON_NAME] IRA" at bounding box center [972, 239] width 272 height 33
type input "[PERSON_NAME] IRA"
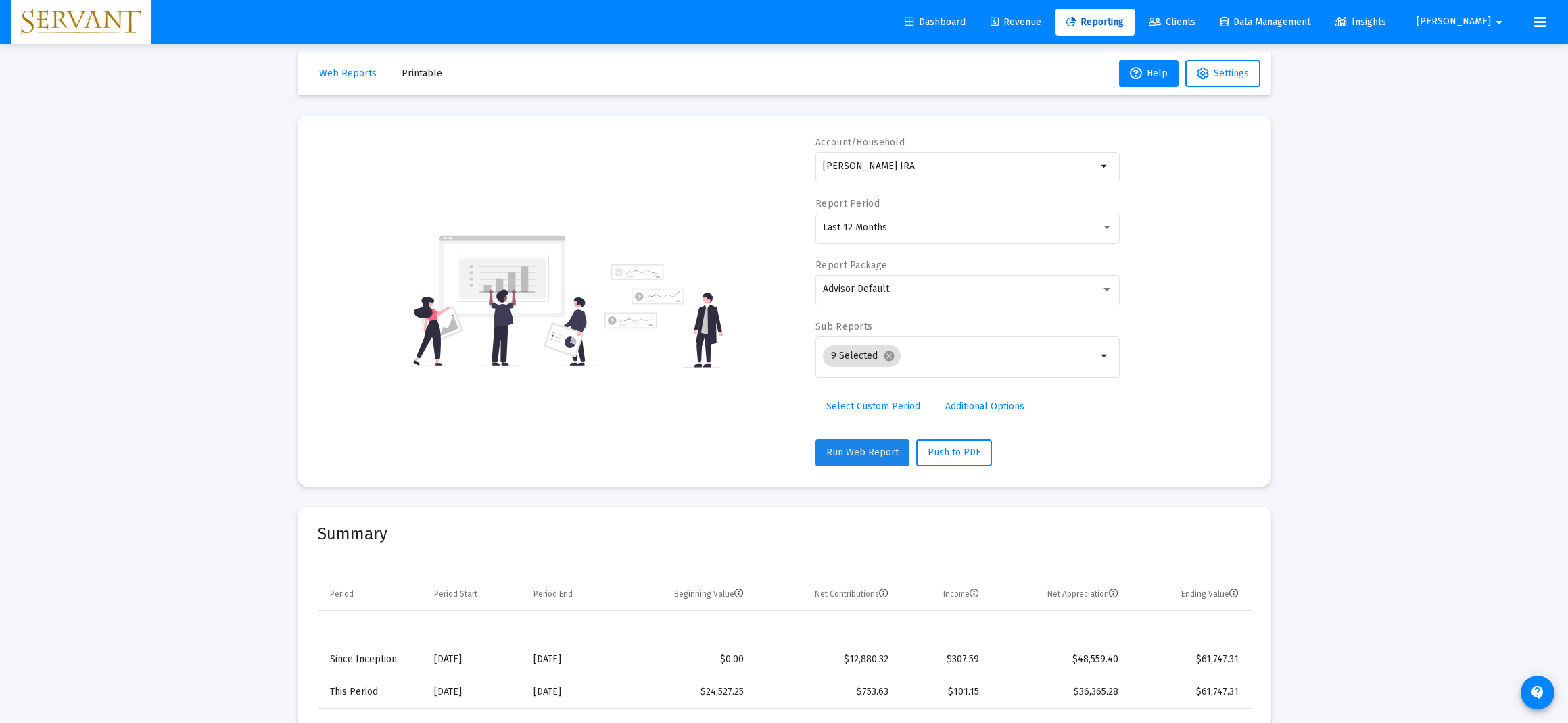
click at [865, 458] on button "Run Web Report" at bounding box center [863, 452] width 94 height 27
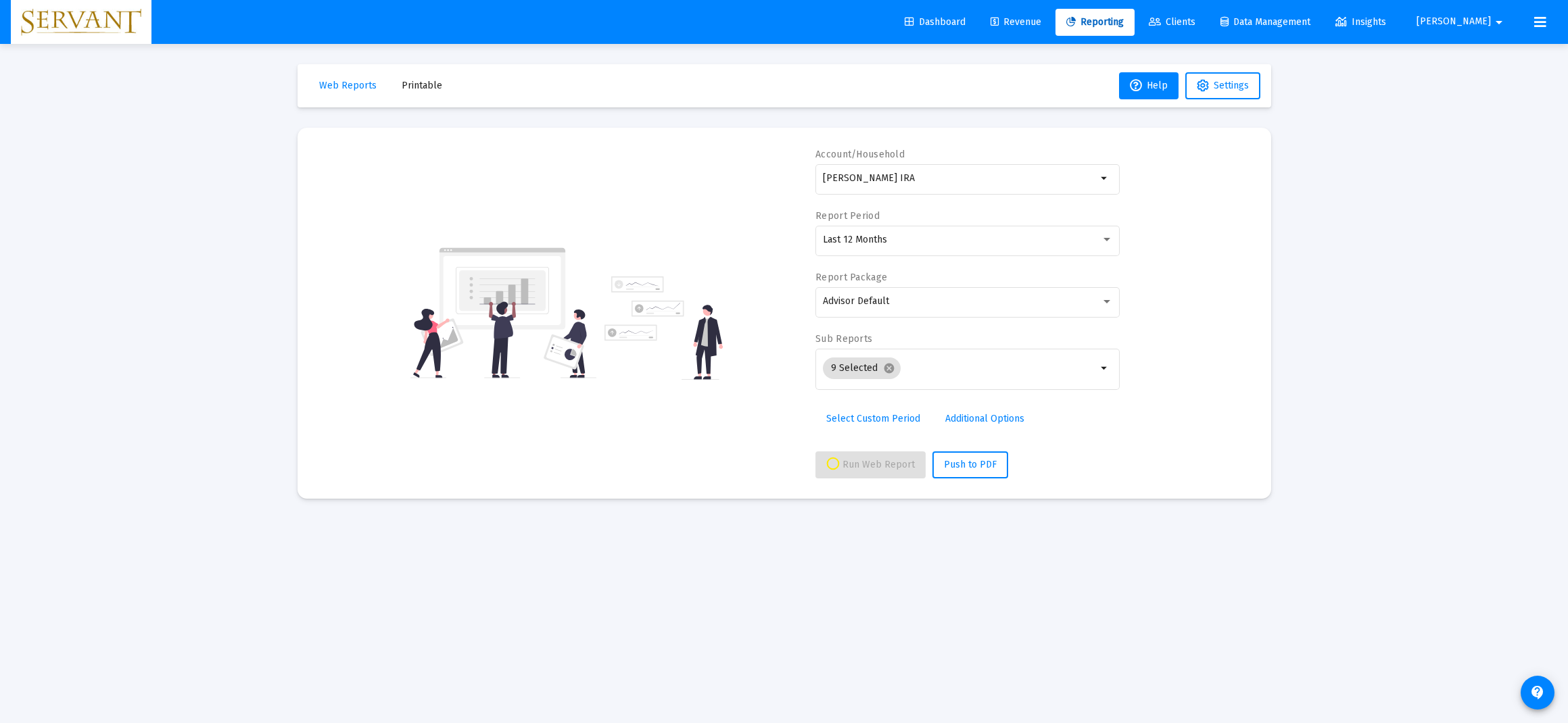
scroll to position [0, 0]
select select "View all"
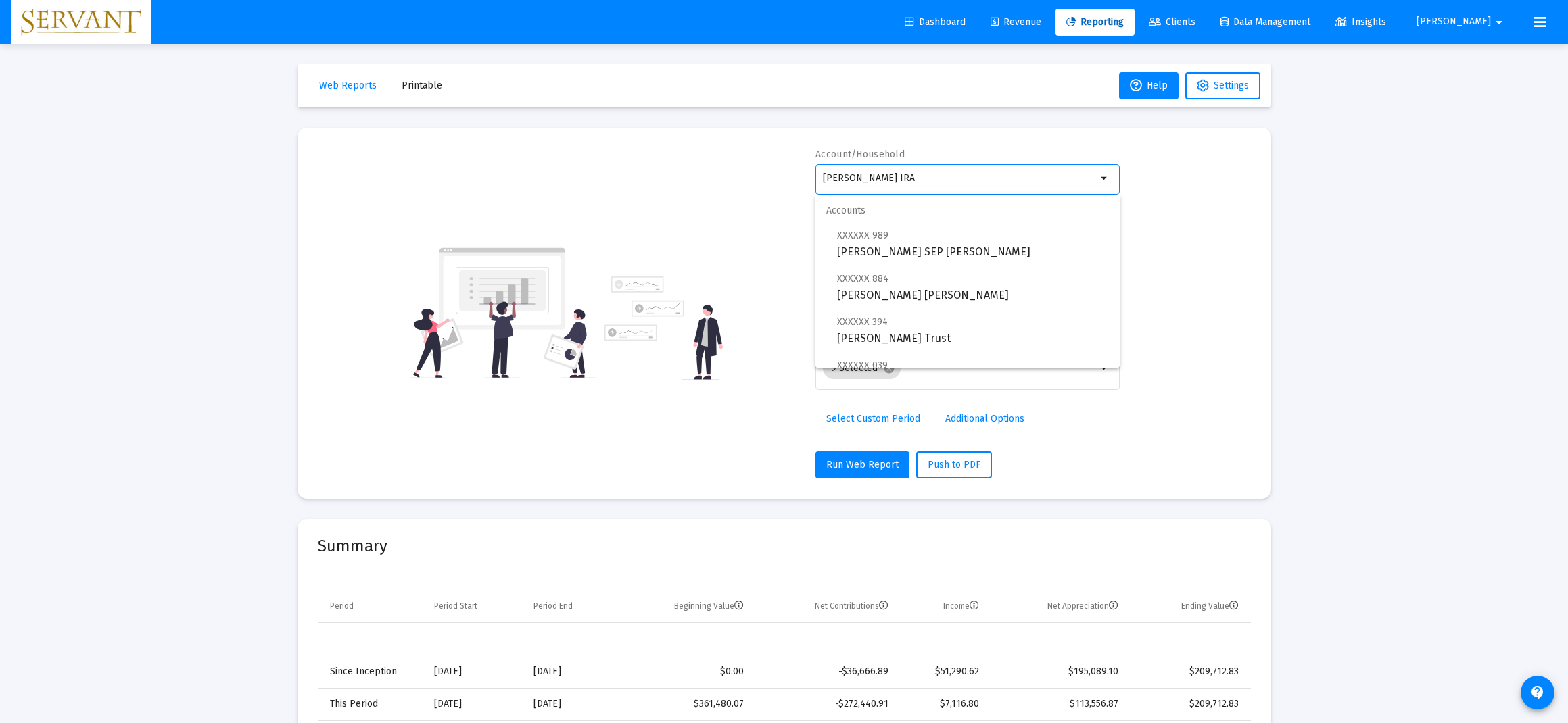
click at [1083, 178] on input "[PERSON_NAME] IRA" at bounding box center [960, 178] width 273 height 11
click at [923, 244] on span "XXXXXX 989 [PERSON_NAME] SEP [PERSON_NAME]" at bounding box center [972, 243] width 272 height 33
type input "[PERSON_NAME] SEP [PERSON_NAME]"
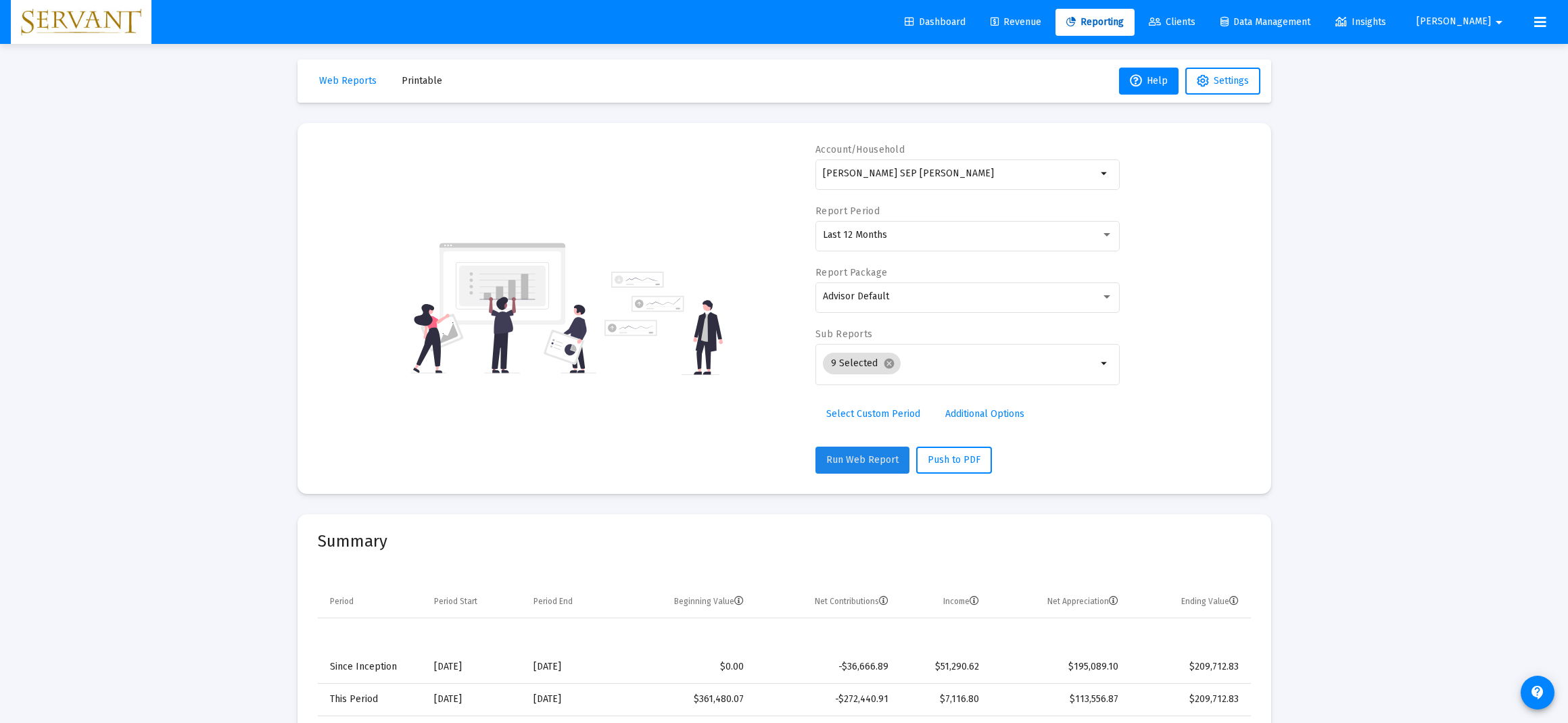
scroll to position [2, 1]
click at [864, 467] on button "Run Web Report" at bounding box center [863, 463] width 94 height 27
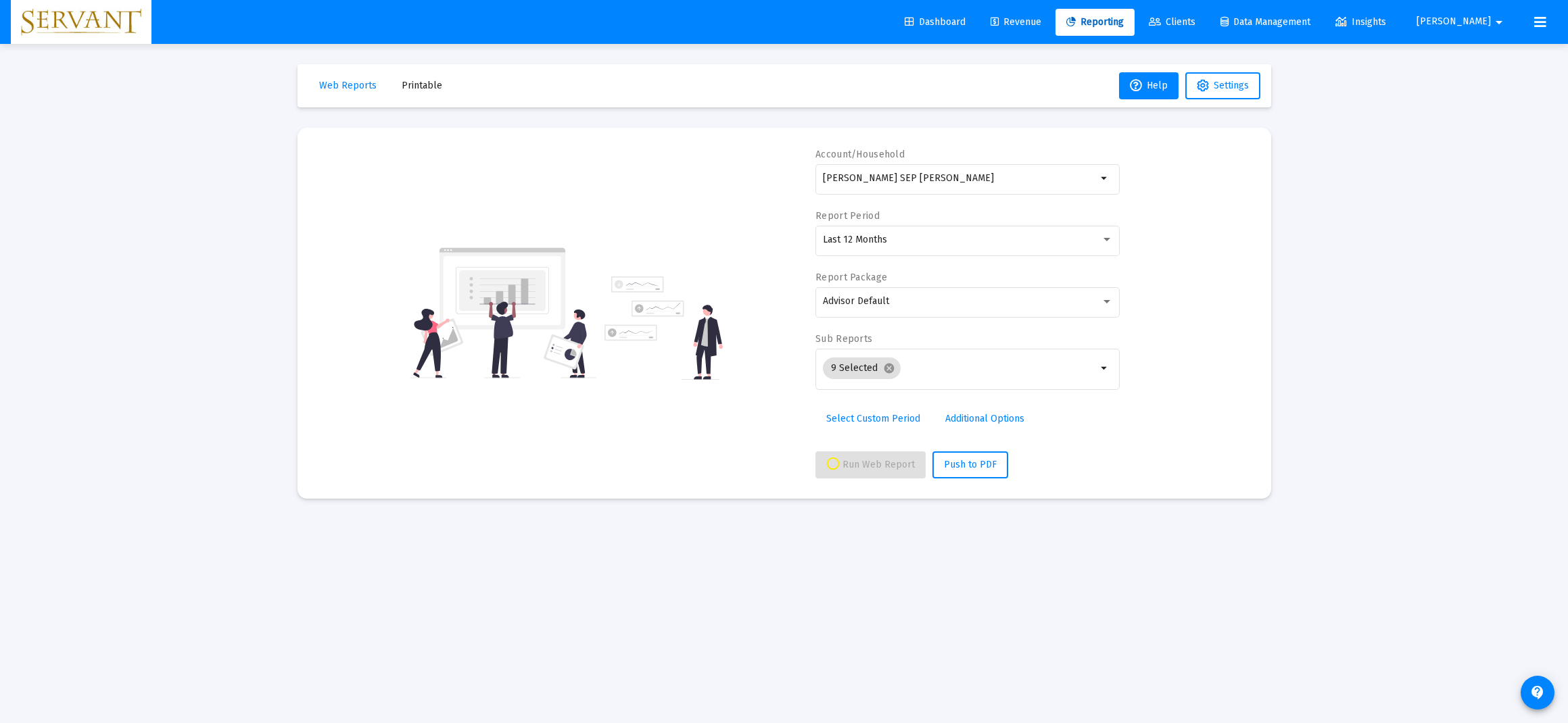
scroll to position [2, 0]
select select "View all"
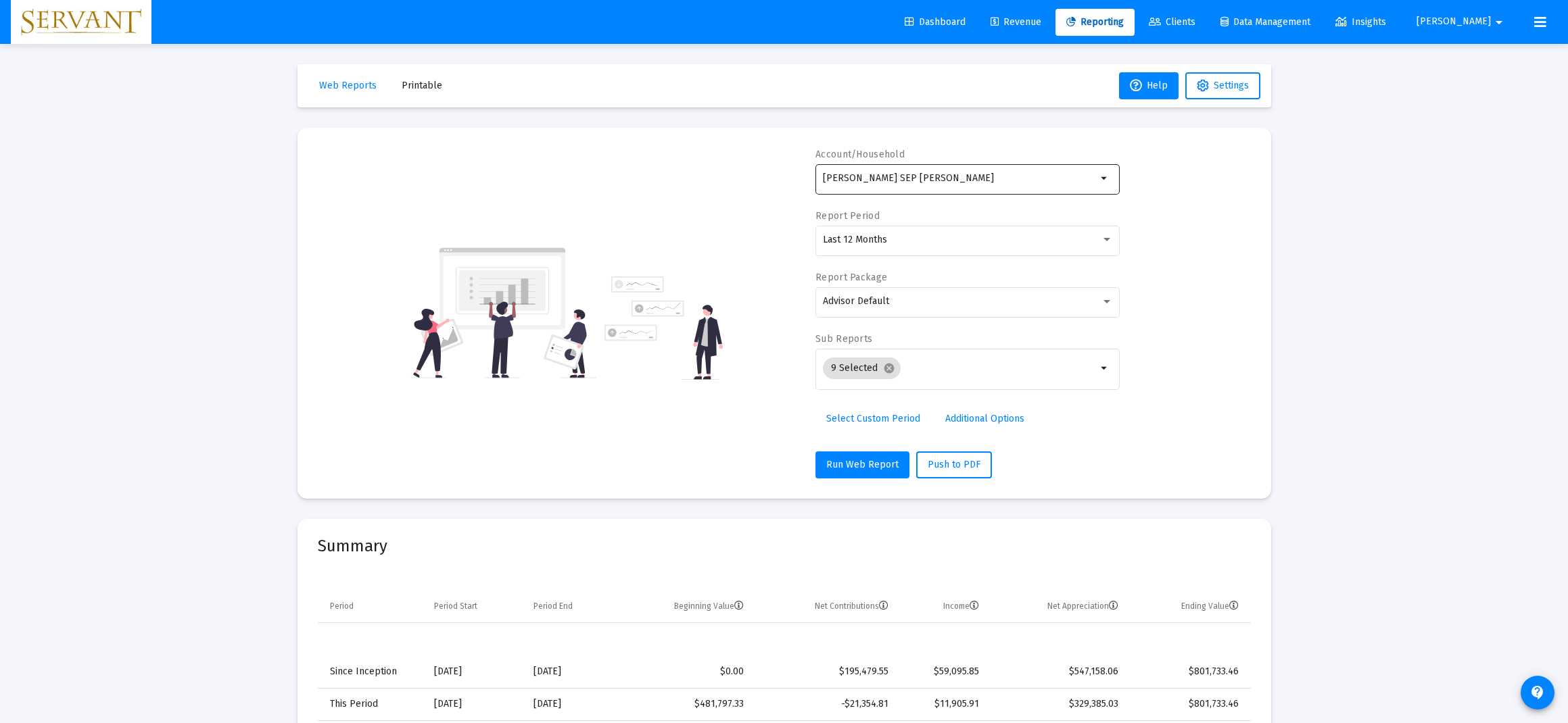
scroll to position [0, 0]
